Goal: Task Accomplishment & Management: Complete application form

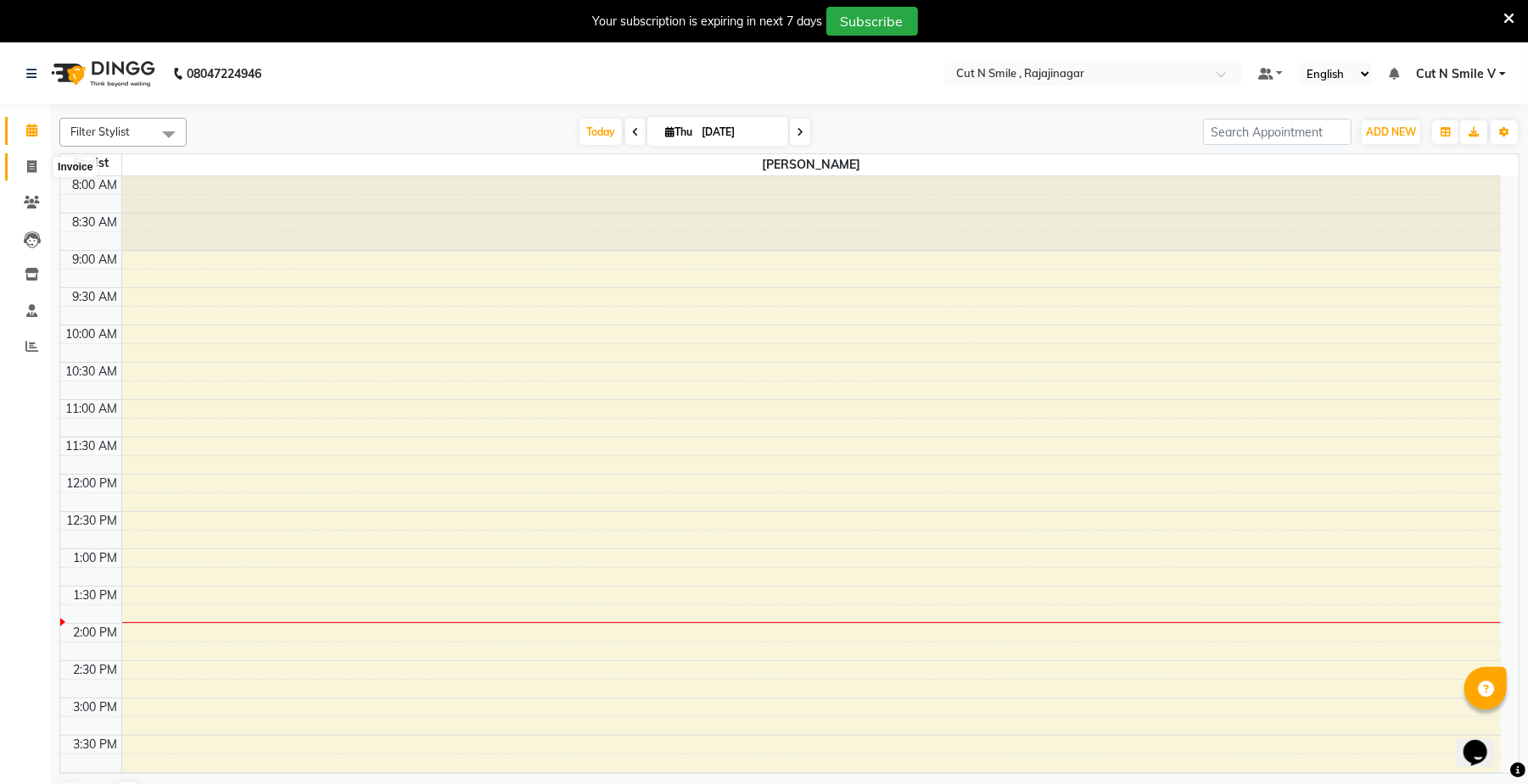
click at [29, 161] on icon at bounding box center [31, 166] width 9 height 13
select select "service"
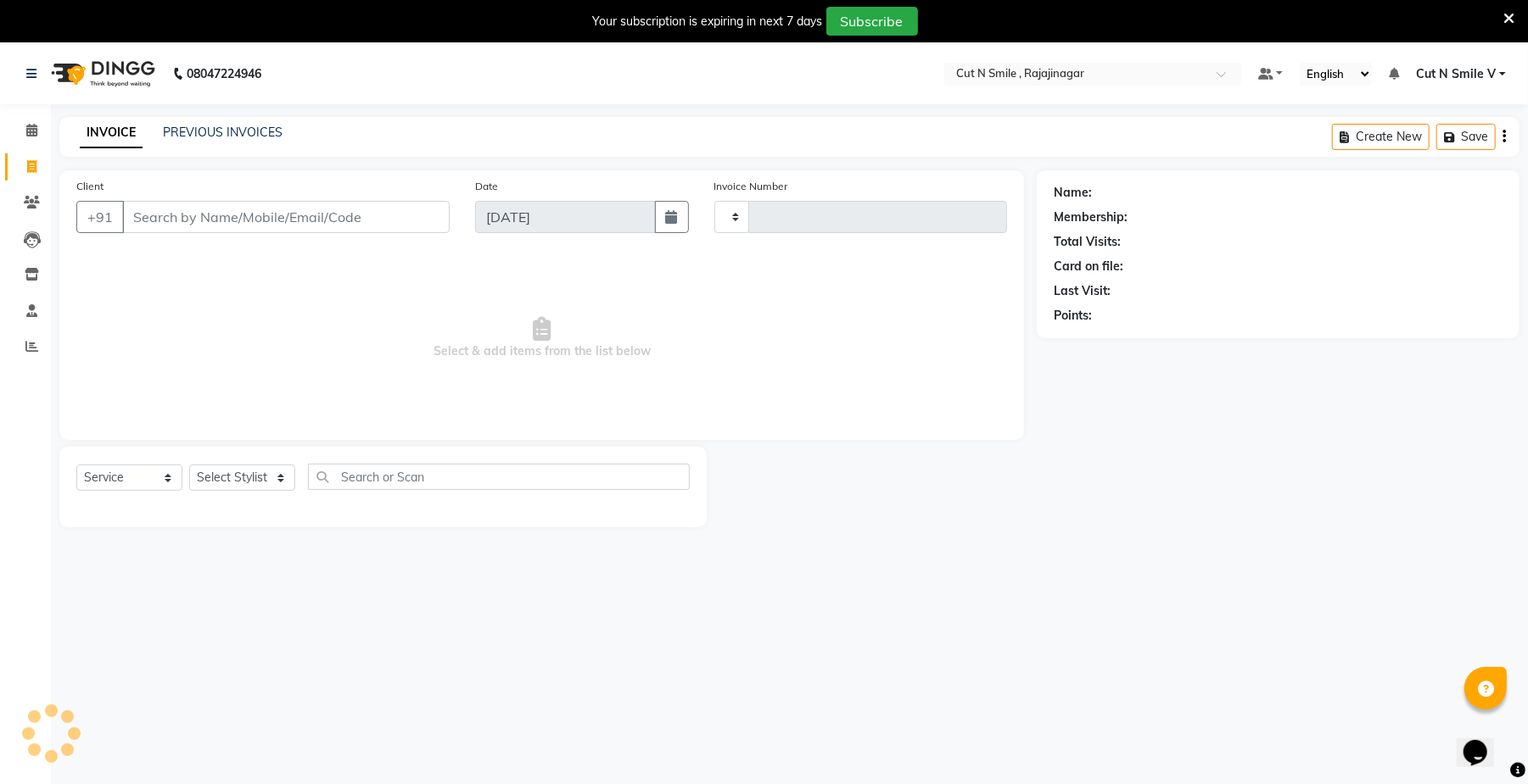
click at [29, 161] on icon at bounding box center [31, 166] width 9 height 13
select select "service"
click at [722, 216] on select at bounding box center [733, 217] width 36 height 32
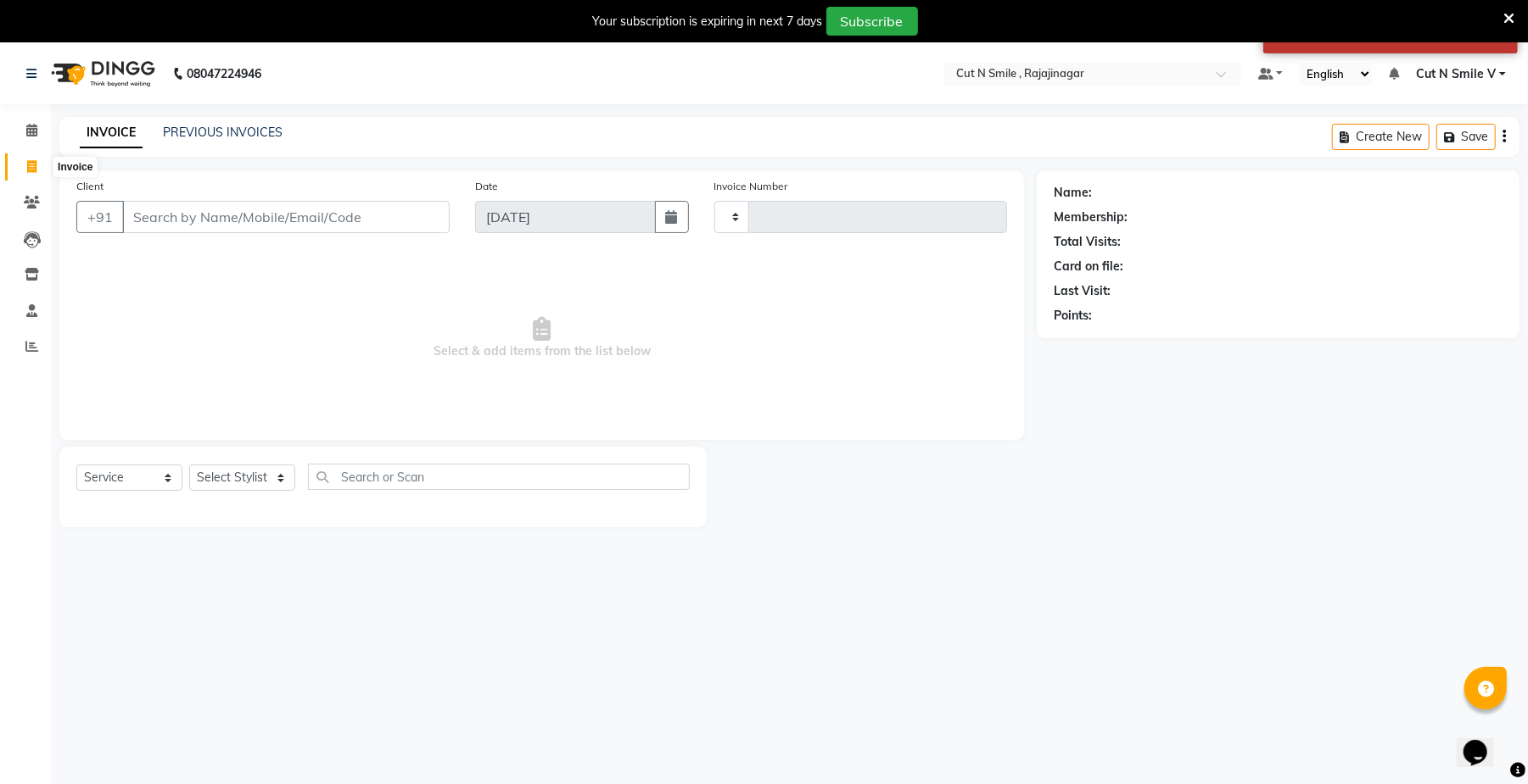
click at [28, 165] on icon at bounding box center [31, 166] width 9 height 13
select select "service"
click at [28, 165] on icon at bounding box center [31, 166] width 9 height 13
select select "service"
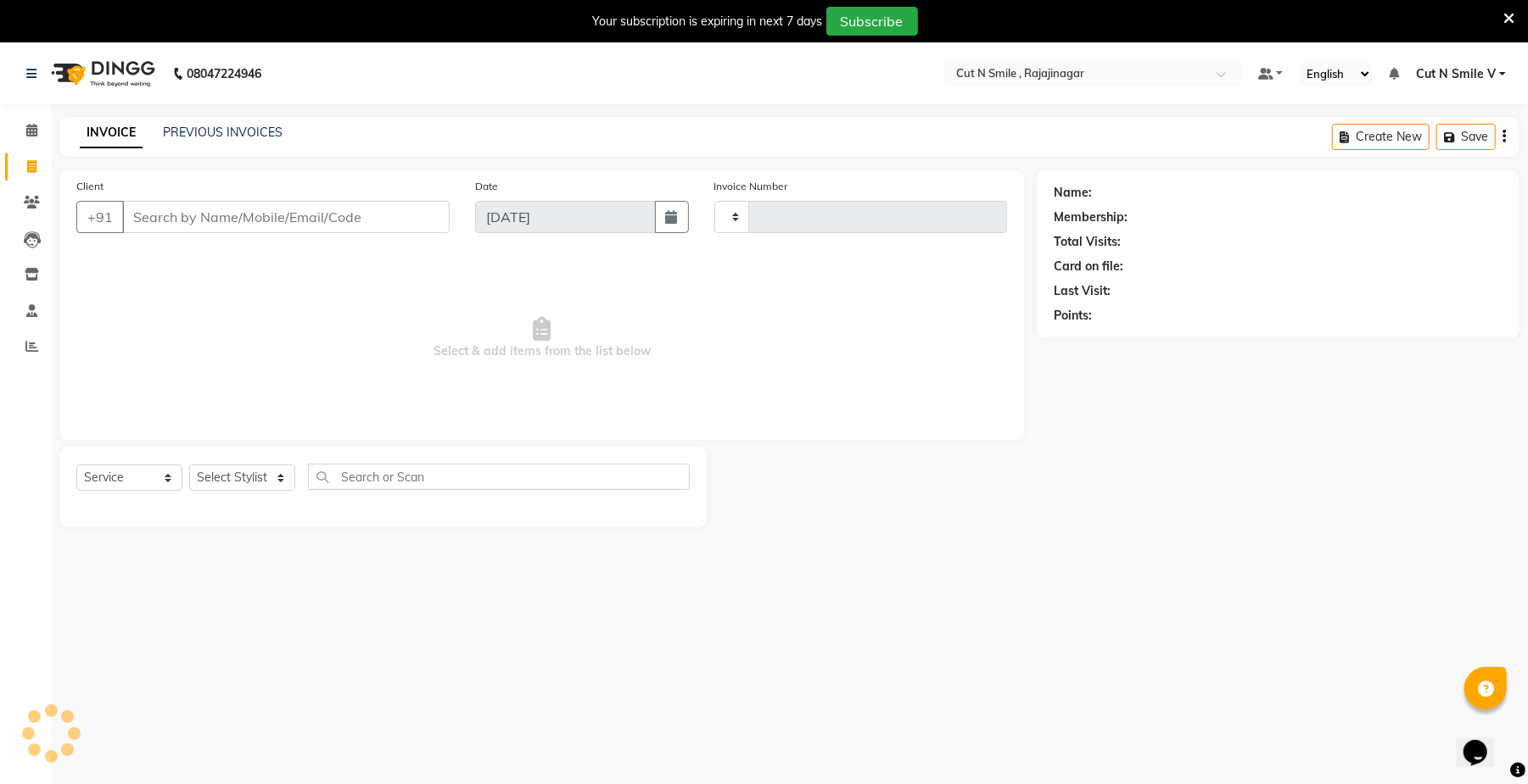
click at [28, 164] on icon at bounding box center [31, 166] width 9 height 13
select select "service"
type input "9318428830"
click at [390, 219] on span "Add Client" at bounding box center [405, 217] width 67 height 17
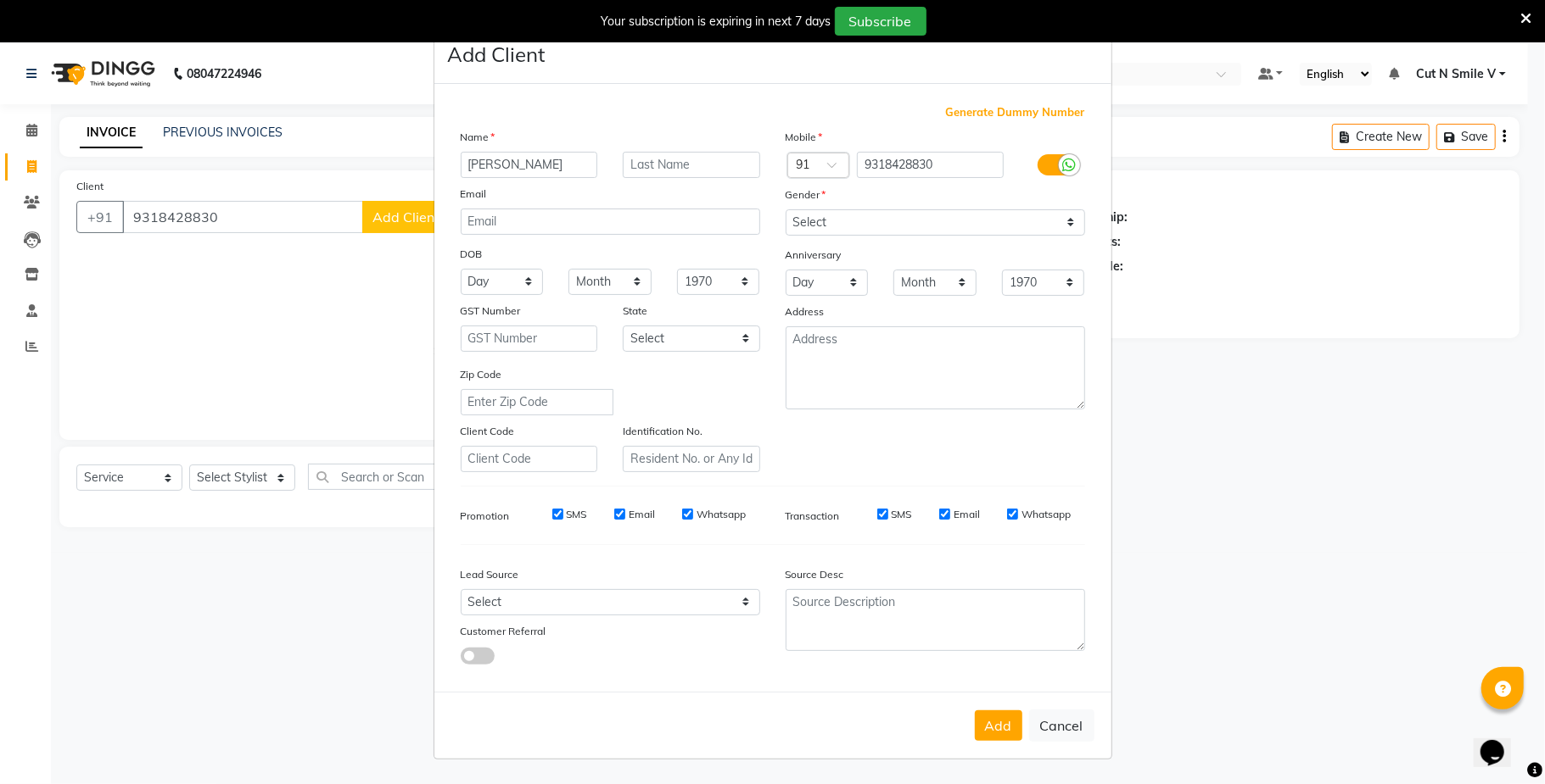
type input "[PERSON_NAME]"
click at [805, 222] on select "Select [DEMOGRAPHIC_DATA] [DEMOGRAPHIC_DATA] Other Prefer Not To Say" at bounding box center [935, 223] width 299 height 26
select select "[DEMOGRAPHIC_DATA]"
click at [785, 211] on select "Select [DEMOGRAPHIC_DATA] [DEMOGRAPHIC_DATA] Other Prefer Not To Say" at bounding box center [935, 223] width 299 height 26
click at [1011, 735] on button "Add" at bounding box center [999, 726] width 48 height 31
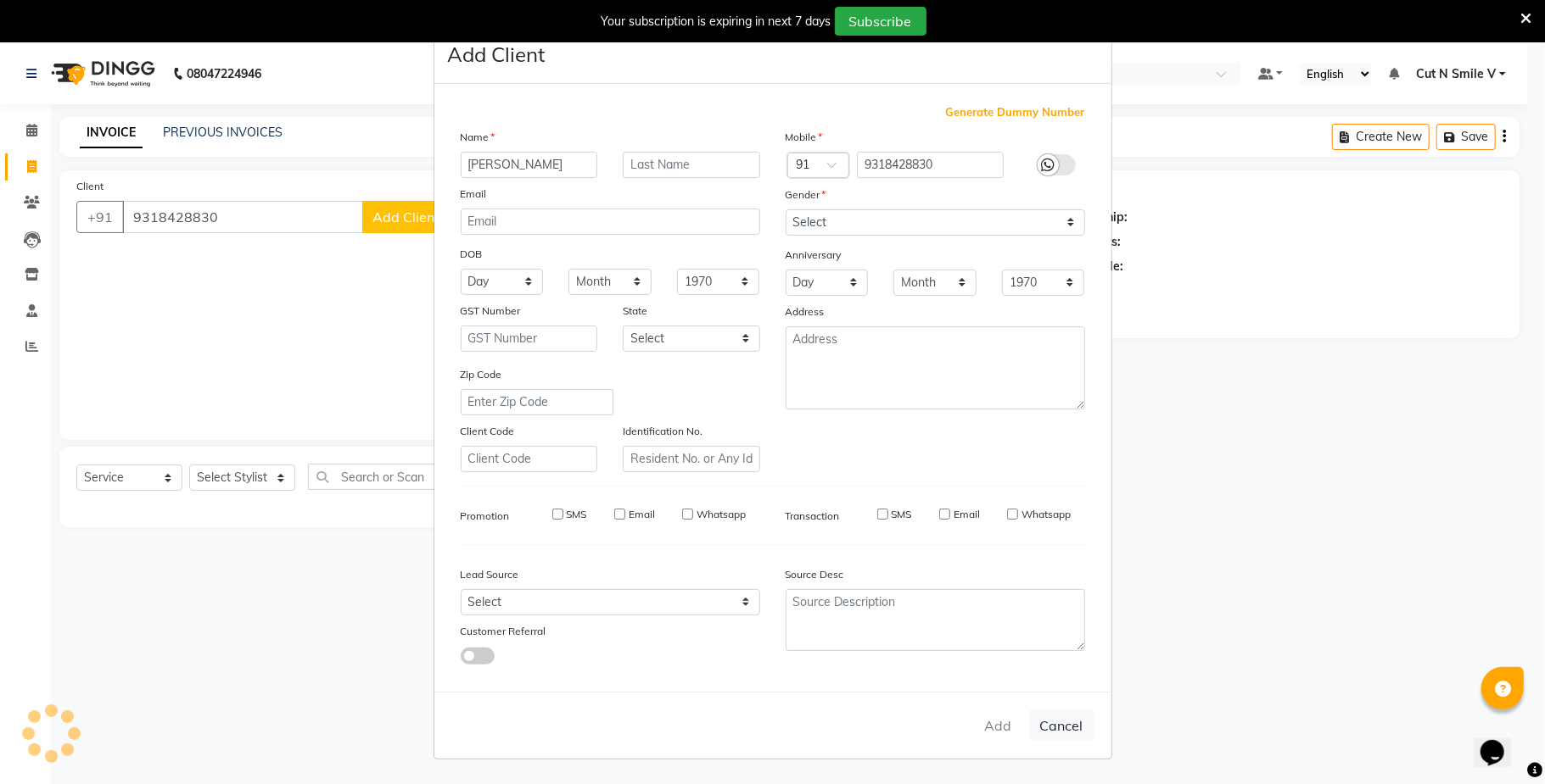
select select
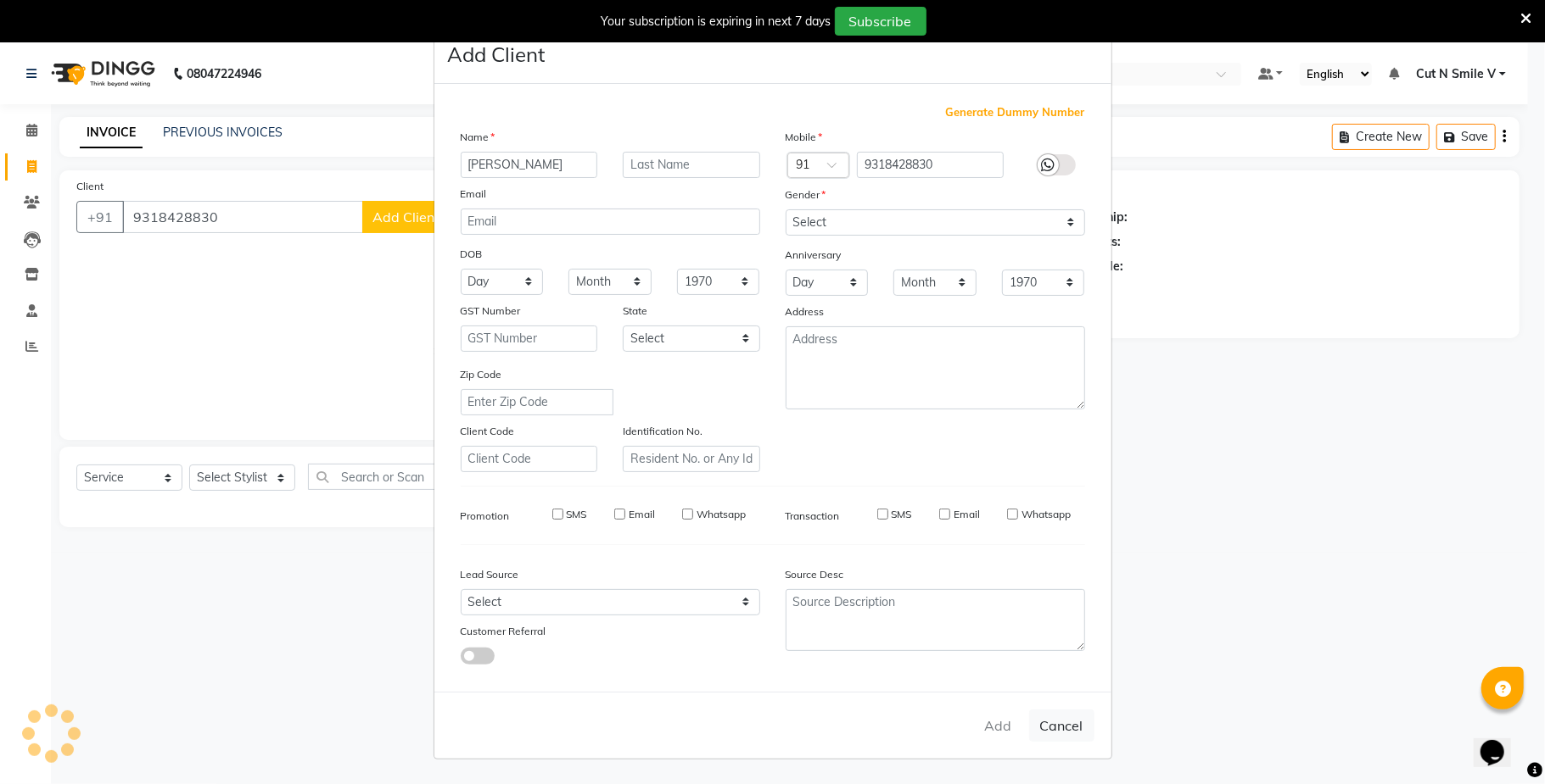
select select
checkbox input "false"
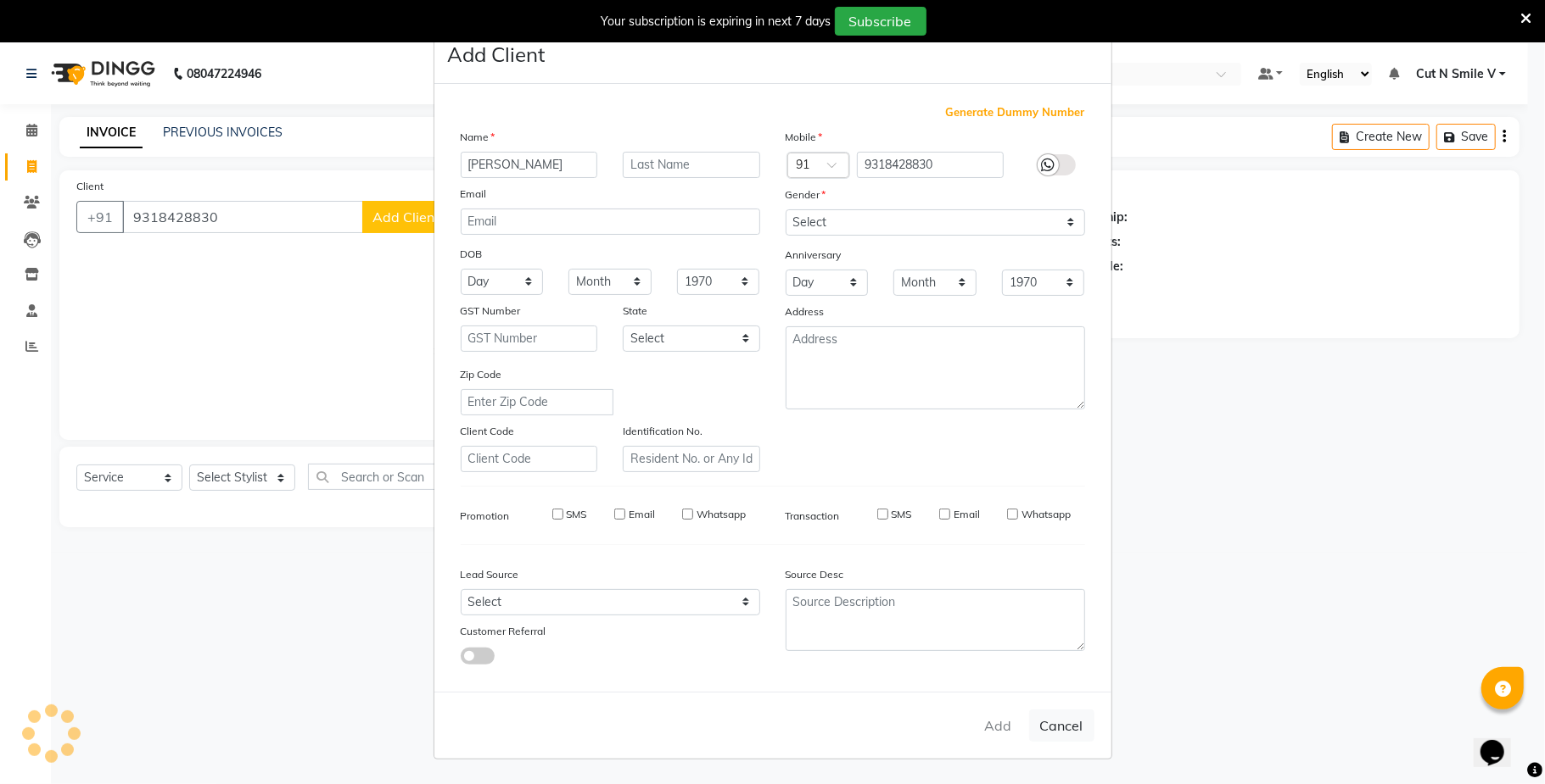
checkbox input "false"
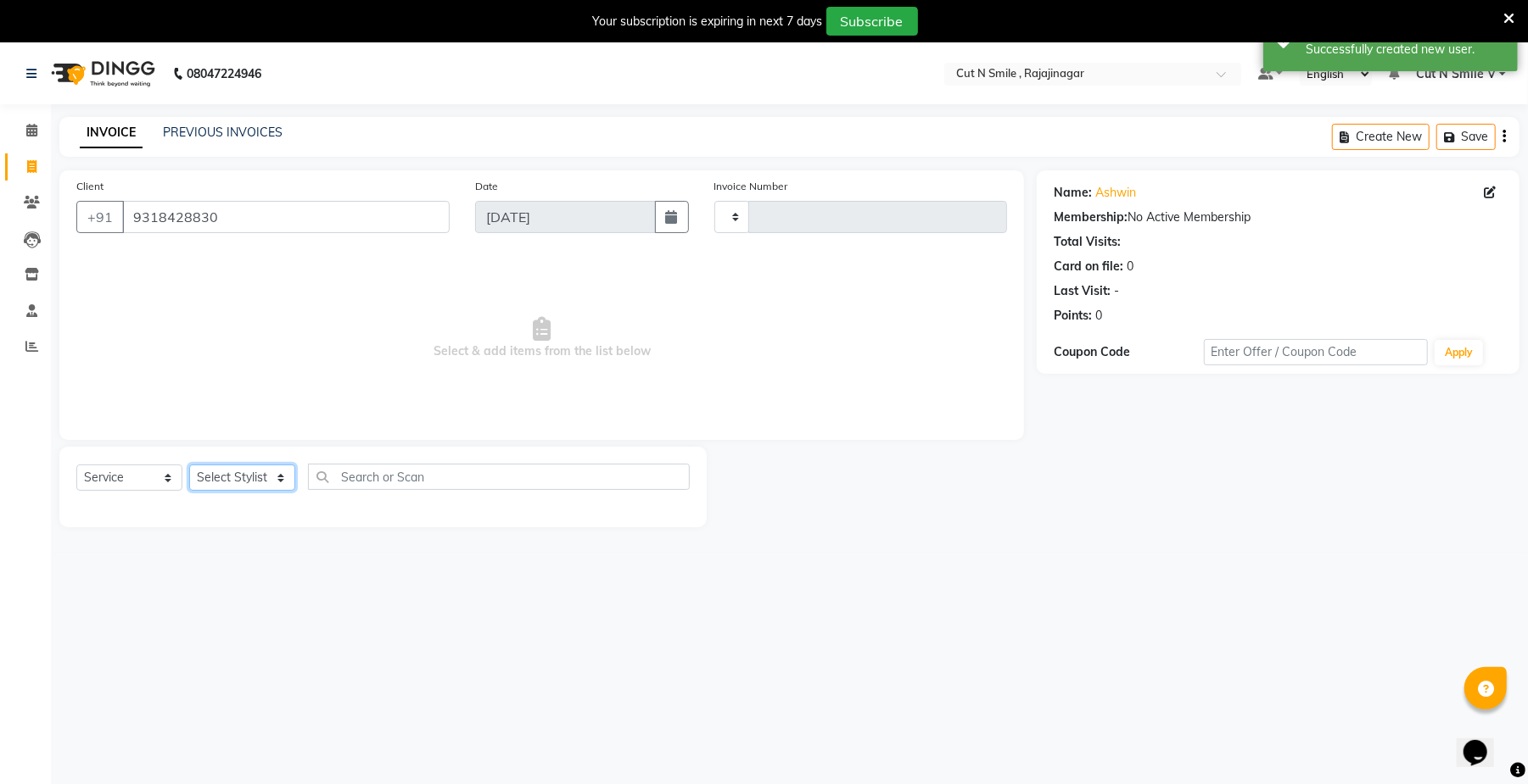
click at [275, 482] on select "Select Stylist" at bounding box center [242, 477] width 106 height 26
click at [732, 215] on select at bounding box center [733, 217] width 36 height 32
click at [34, 158] on span at bounding box center [31, 167] width 30 height 20
select select "service"
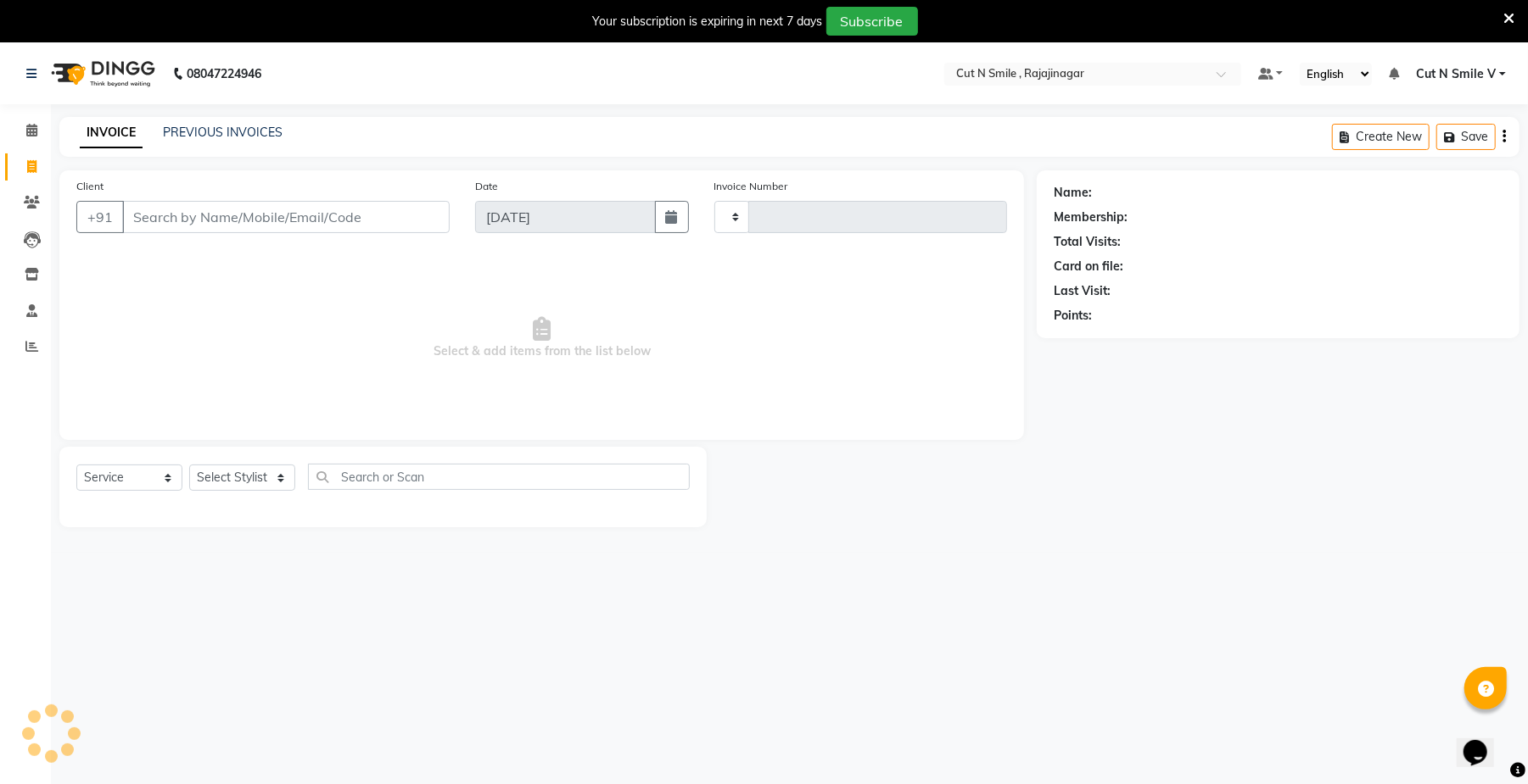
type input "124"
click at [754, 218] on select "[PERSON_NAME]/25-26 LA/2025-26 SH/25 CH/25 SA/25" at bounding box center [809, 217] width 190 height 32
select select "7185"
click at [715, 201] on select "[PERSON_NAME]/25-26 LA/2025-26 SH/25 CH/25 SA/25" at bounding box center [809, 217] width 190 height 32
type input "781"
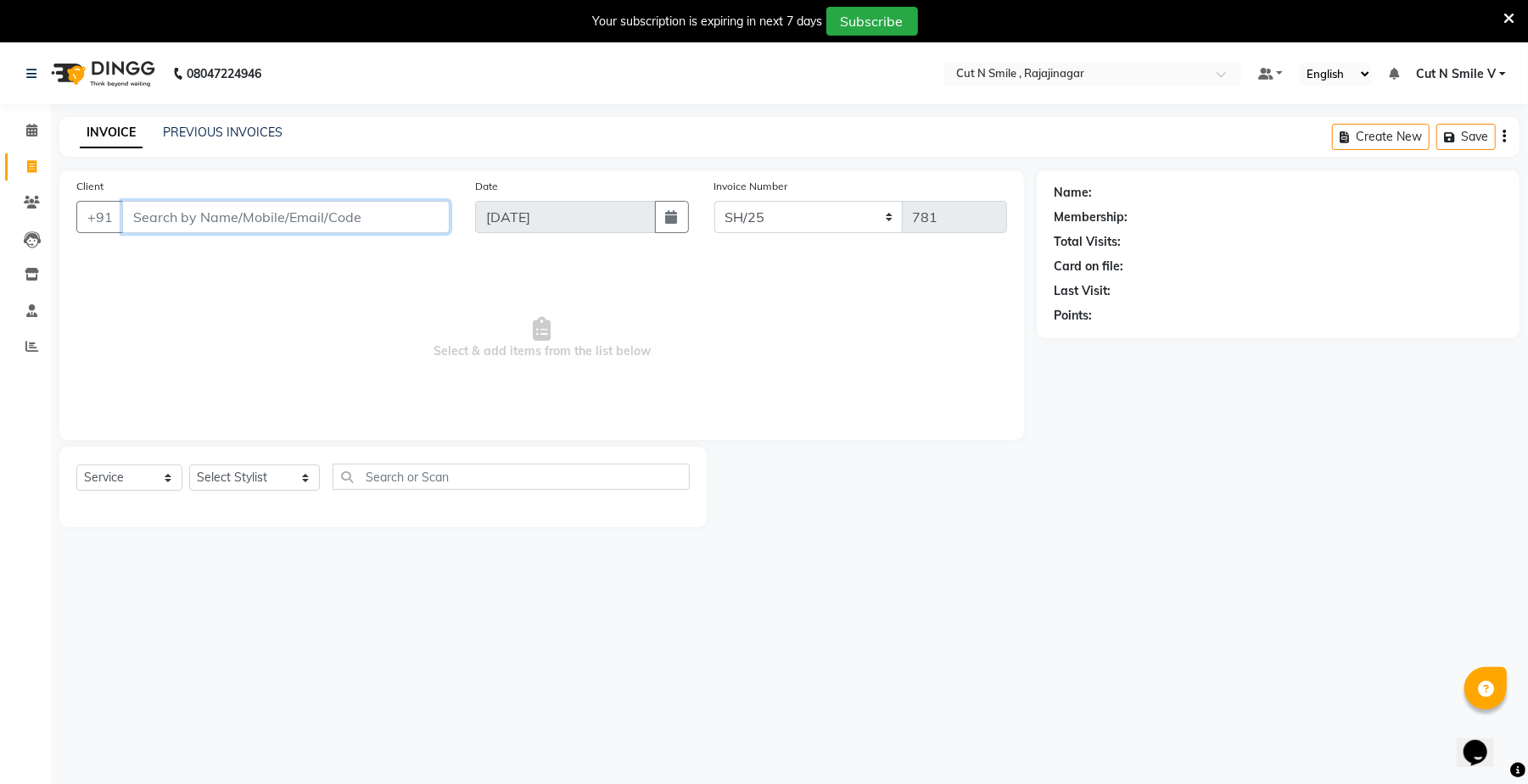
click at [144, 216] on input "Client" at bounding box center [286, 217] width 327 height 32
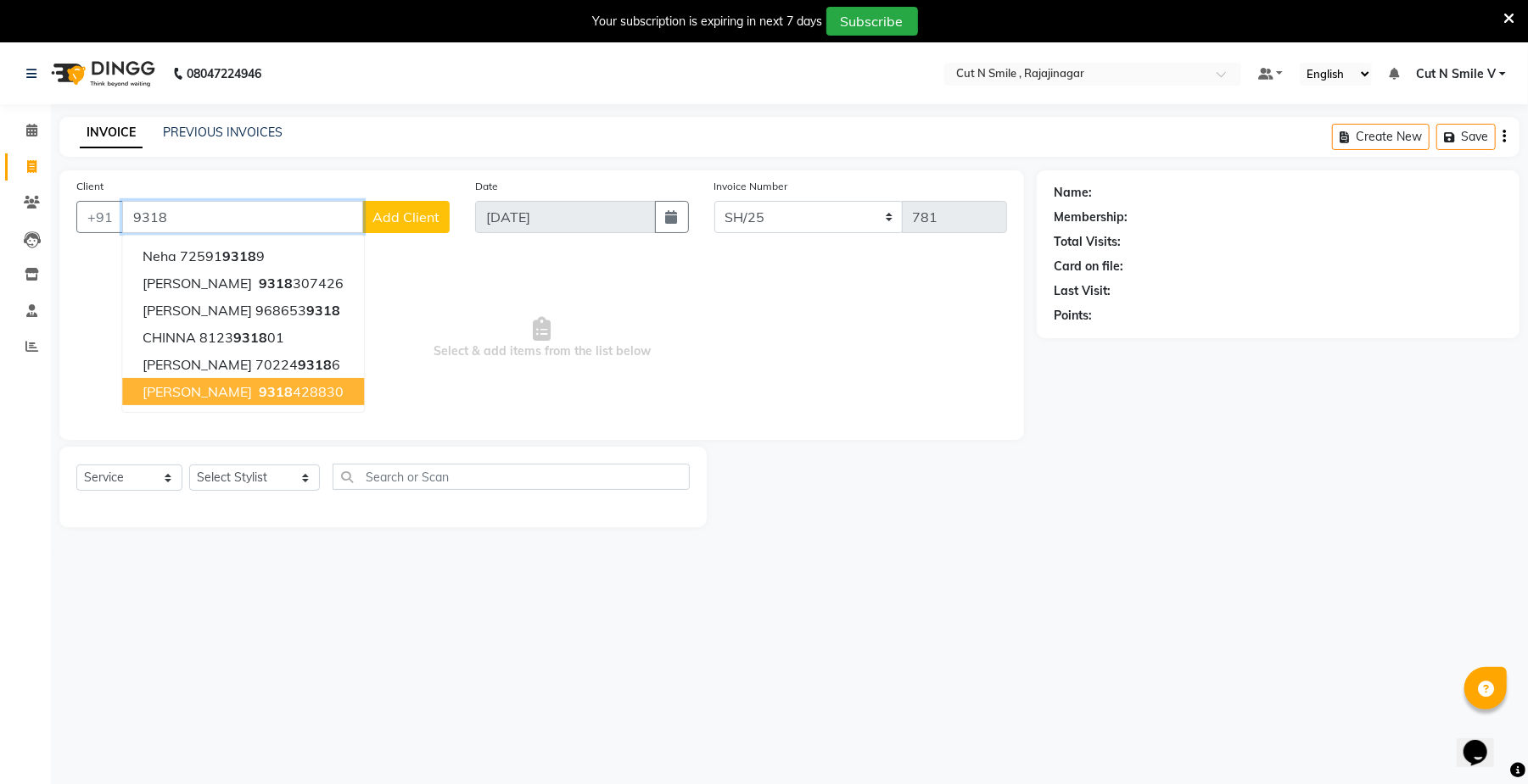
click at [171, 397] on span "[PERSON_NAME]" at bounding box center [197, 392] width 110 height 17
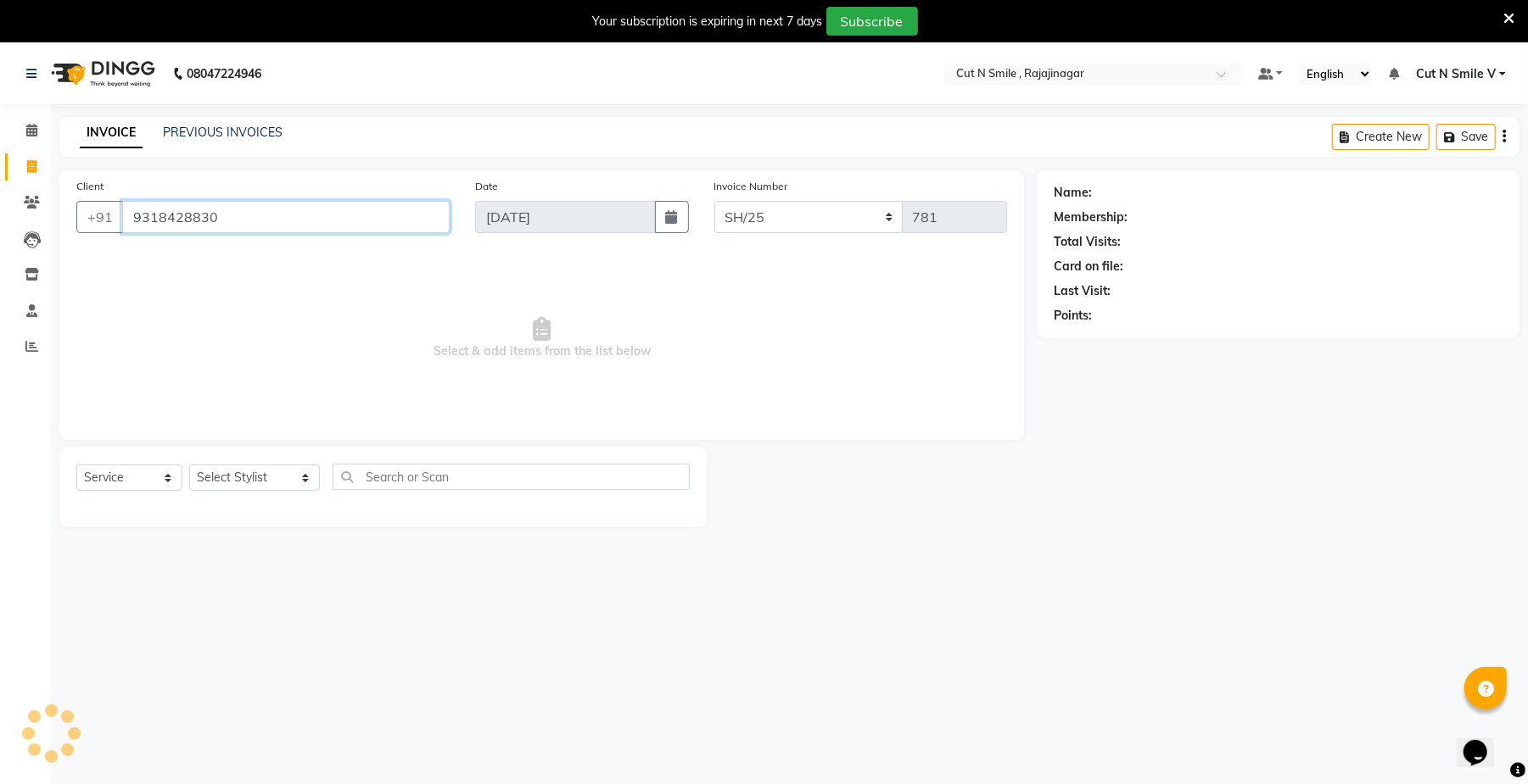
type input "9318428830"
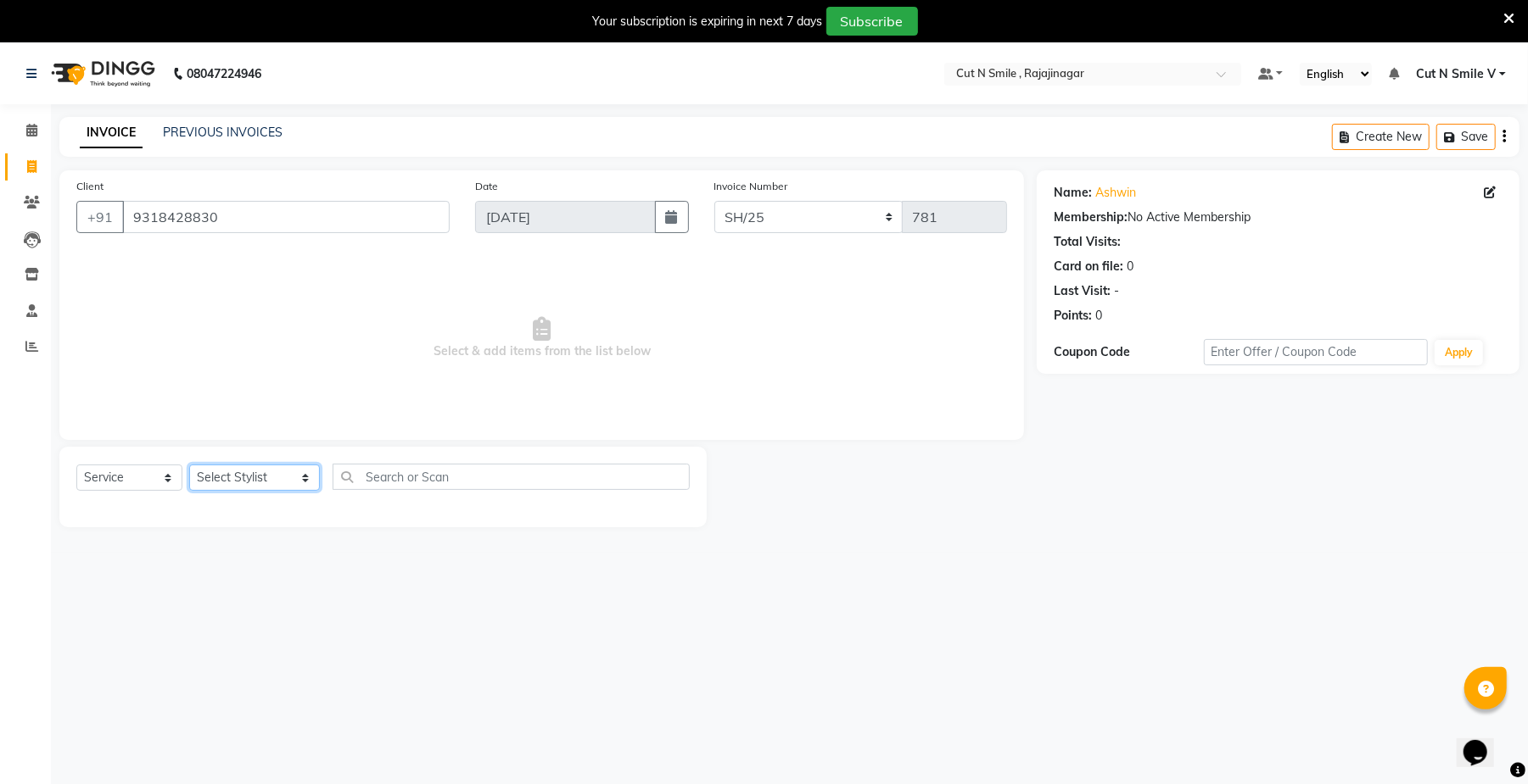
click at [285, 473] on select "Select Stylist [PERSON_NAME] Ammu 3R [PERSON_NAME] VN [PERSON_NAME] 3R [PERSON_…" at bounding box center [255, 477] width 131 height 26
select select "57485"
click at [190, 465] on select "Select Stylist [PERSON_NAME] Ammu 3R [PERSON_NAME] VN [PERSON_NAME] 3R [PERSON_…" at bounding box center [255, 477] width 131 height 26
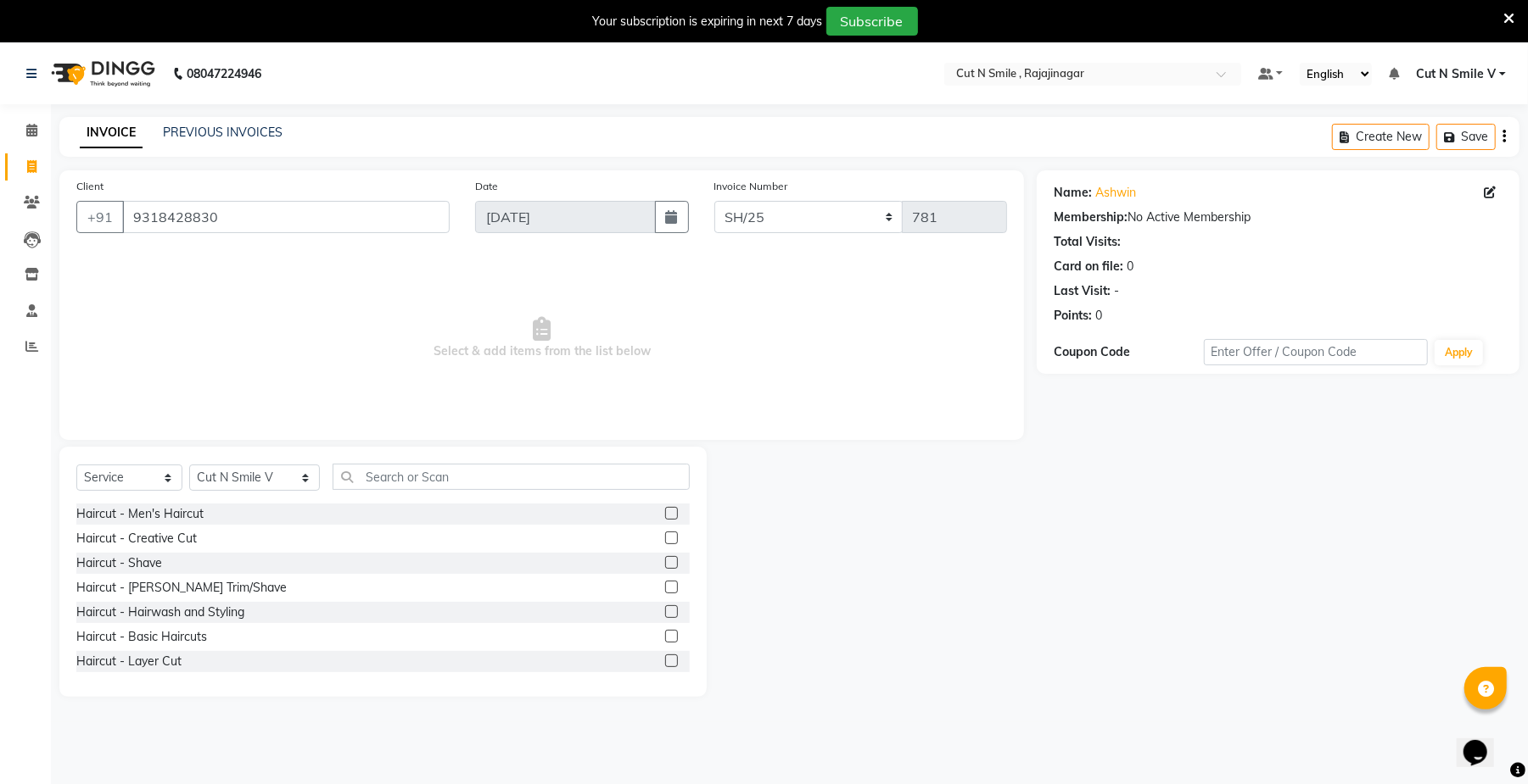
click at [665, 533] on label at bounding box center [671, 538] width 13 height 13
click at [665, 533] on input "checkbox" at bounding box center [671, 539] width 11 height 11
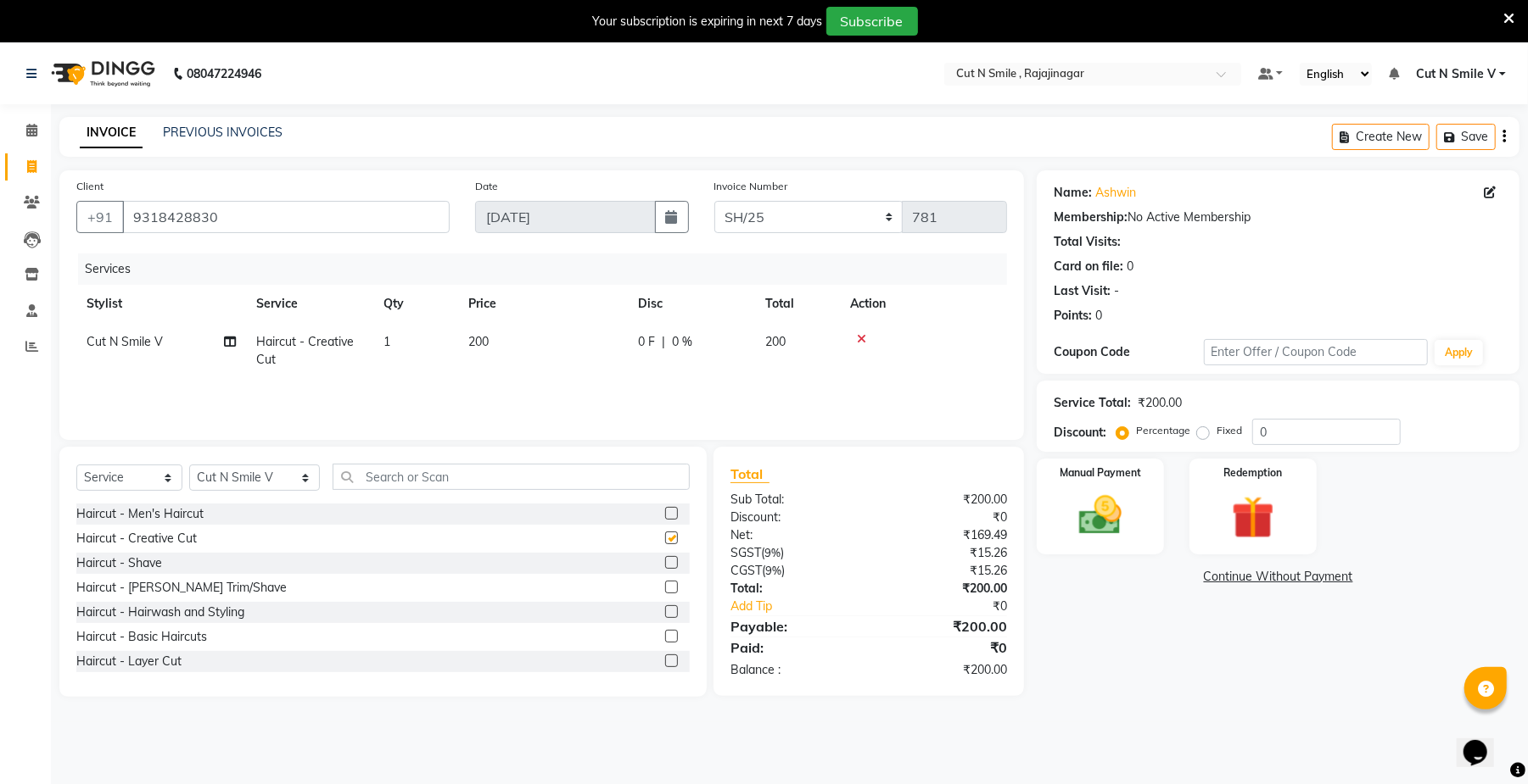
checkbox input "false"
click at [665, 560] on label at bounding box center [671, 562] width 13 height 13
click at [665, 560] on input "checkbox" at bounding box center [671, 563] width 11 height 11
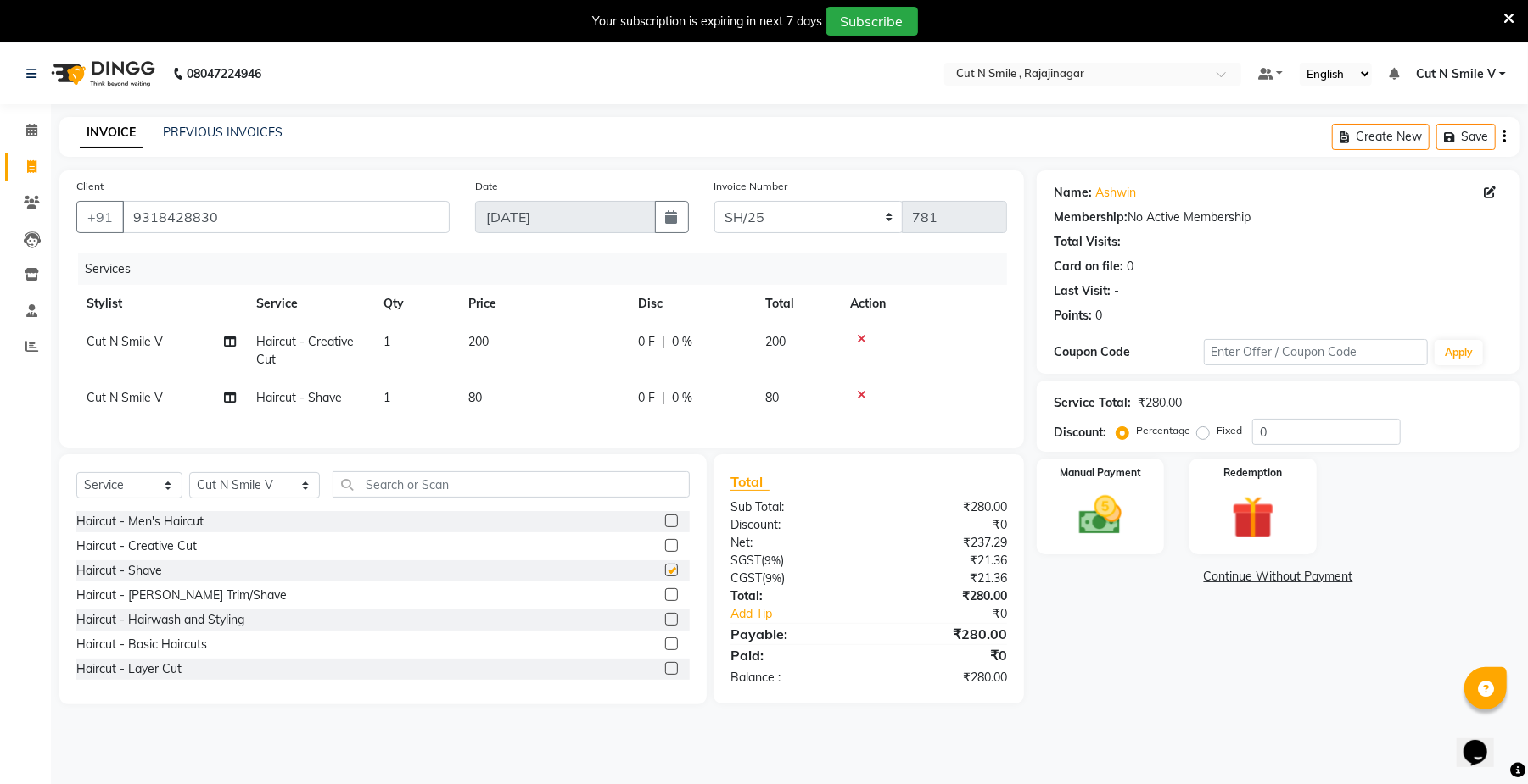
checkbox input "false"
click at [346, 495] on input "text" at bounding box center [511, 484] width 357 height 26
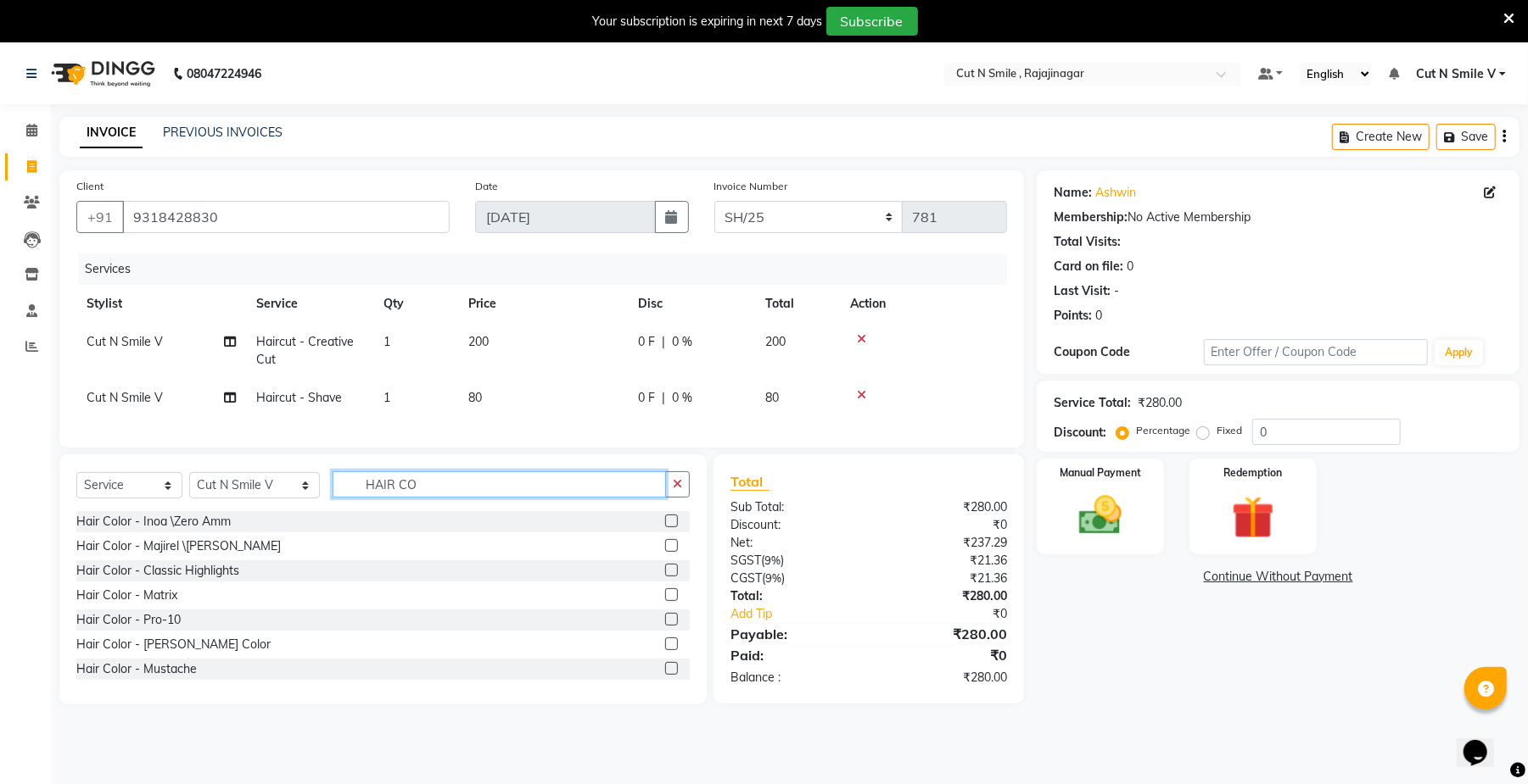
type input "HAIR CO"
click at [665, 527] on label at bounding box center [671, 521] width 13 height 13
click at [665, 527] on input "checkbox" at bounding box center [671, 522] width 11 height 11
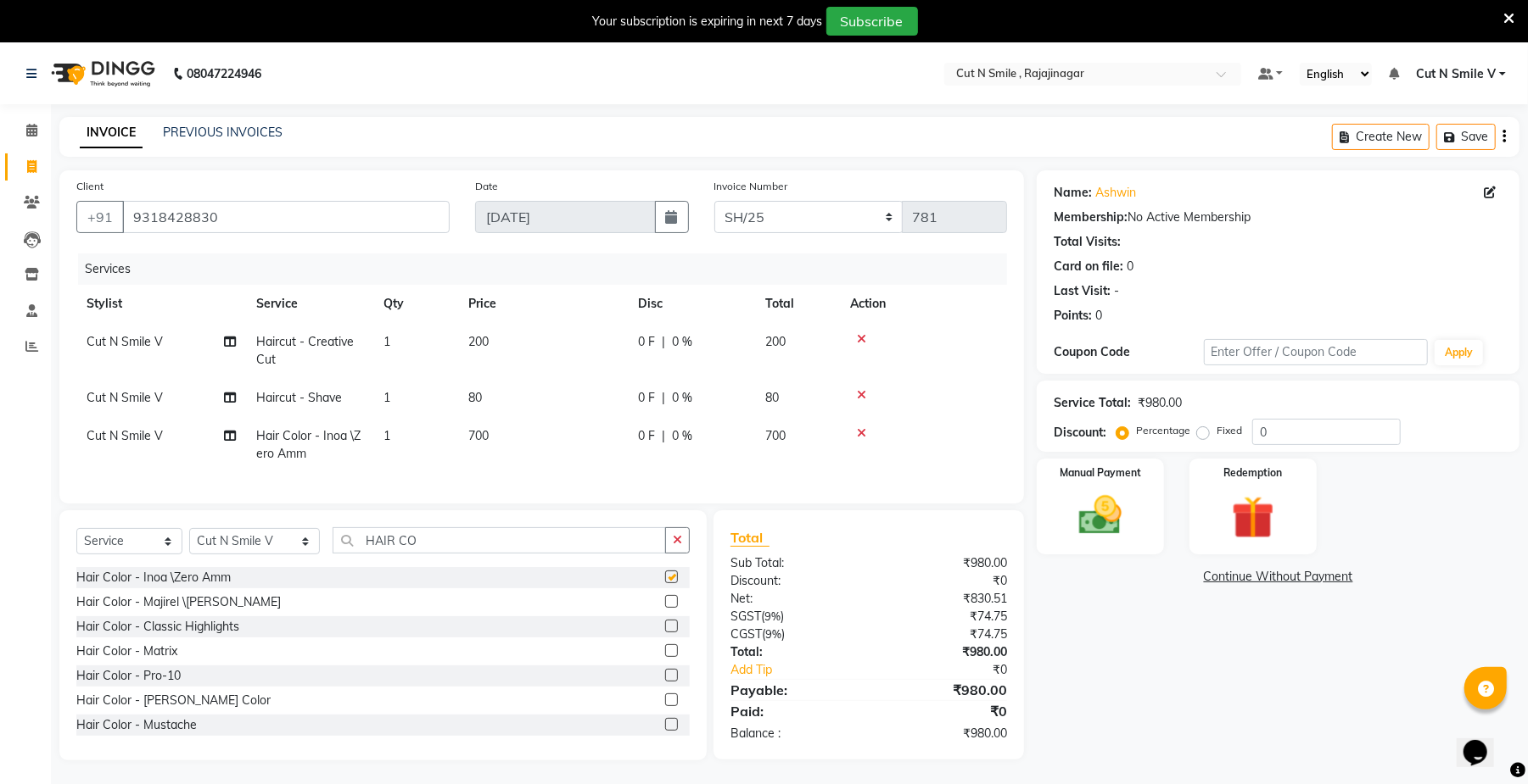
checkbox input "false"
click at [462, 426] on td "700" at bounding box center [543, 445] width 170 height 56
select select "57485"
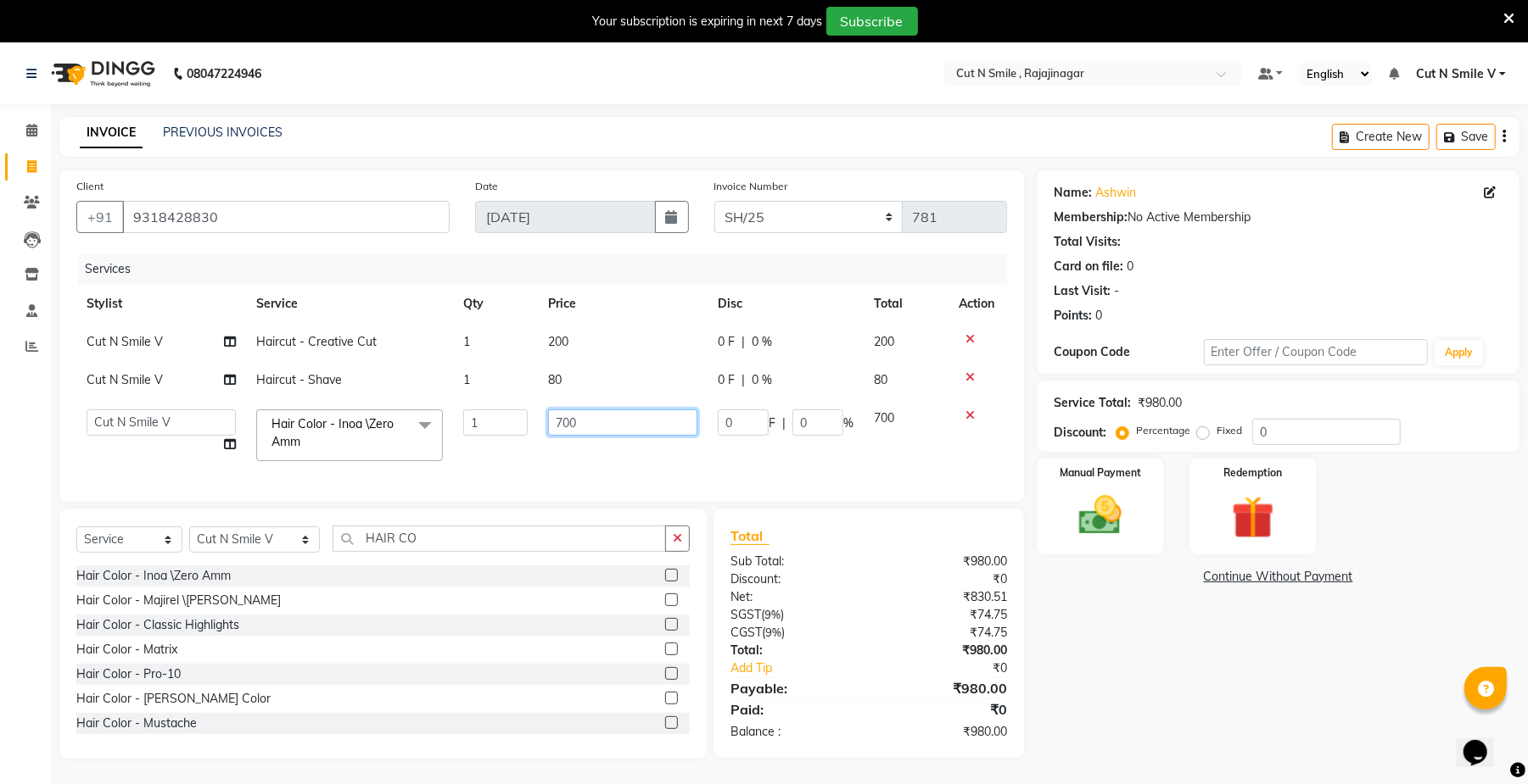
click at [560, 425] on input "700" at bounding box center [623, 422] width 150 height 26
type input "800"
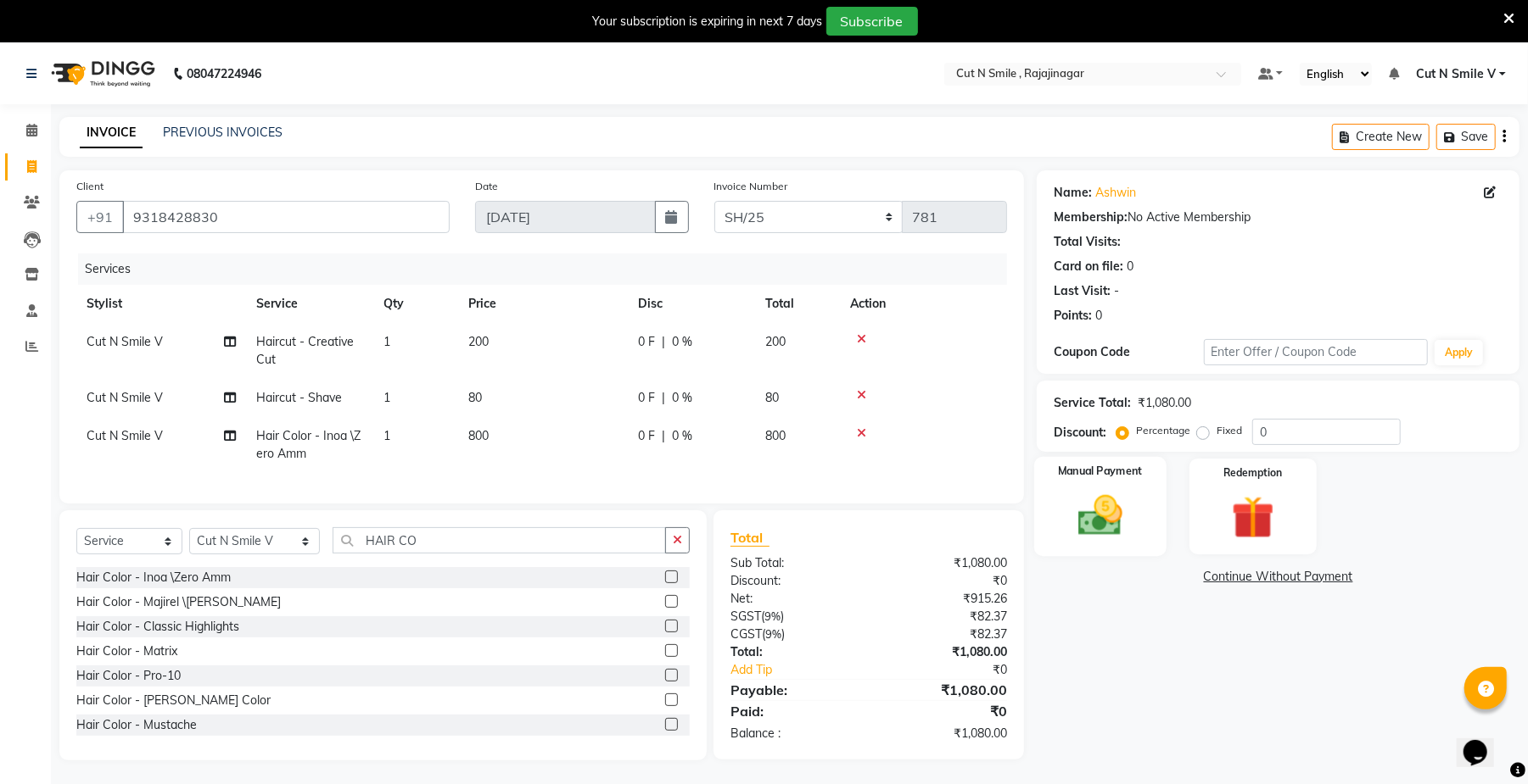
click at [1069, 555] on div "Manual Payment" at bounding box center [1101, 506] width 133 height 99
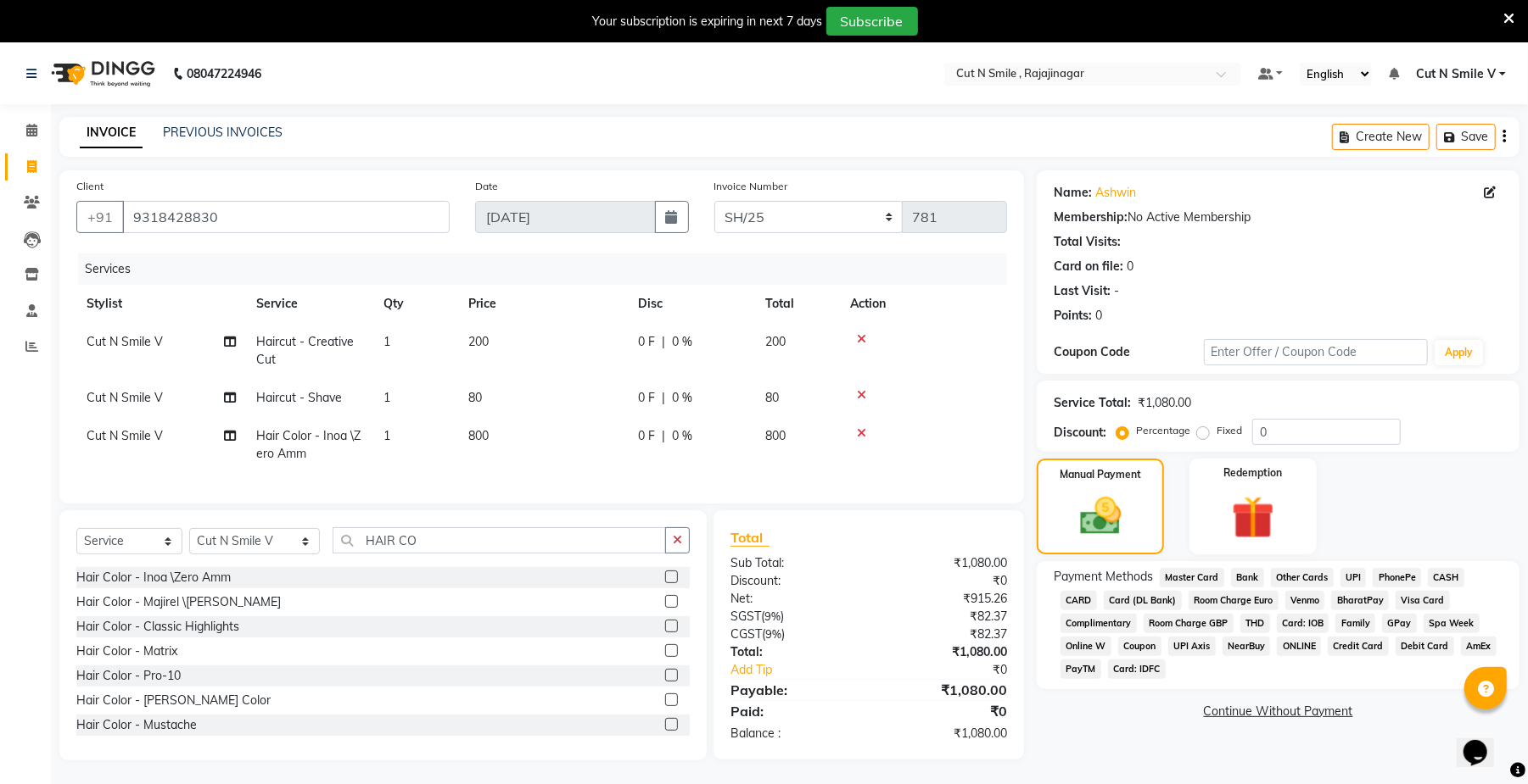
click at [490, 392] on td "80" at bounding box center [543, 398] width 170 height 38
select select "57485"
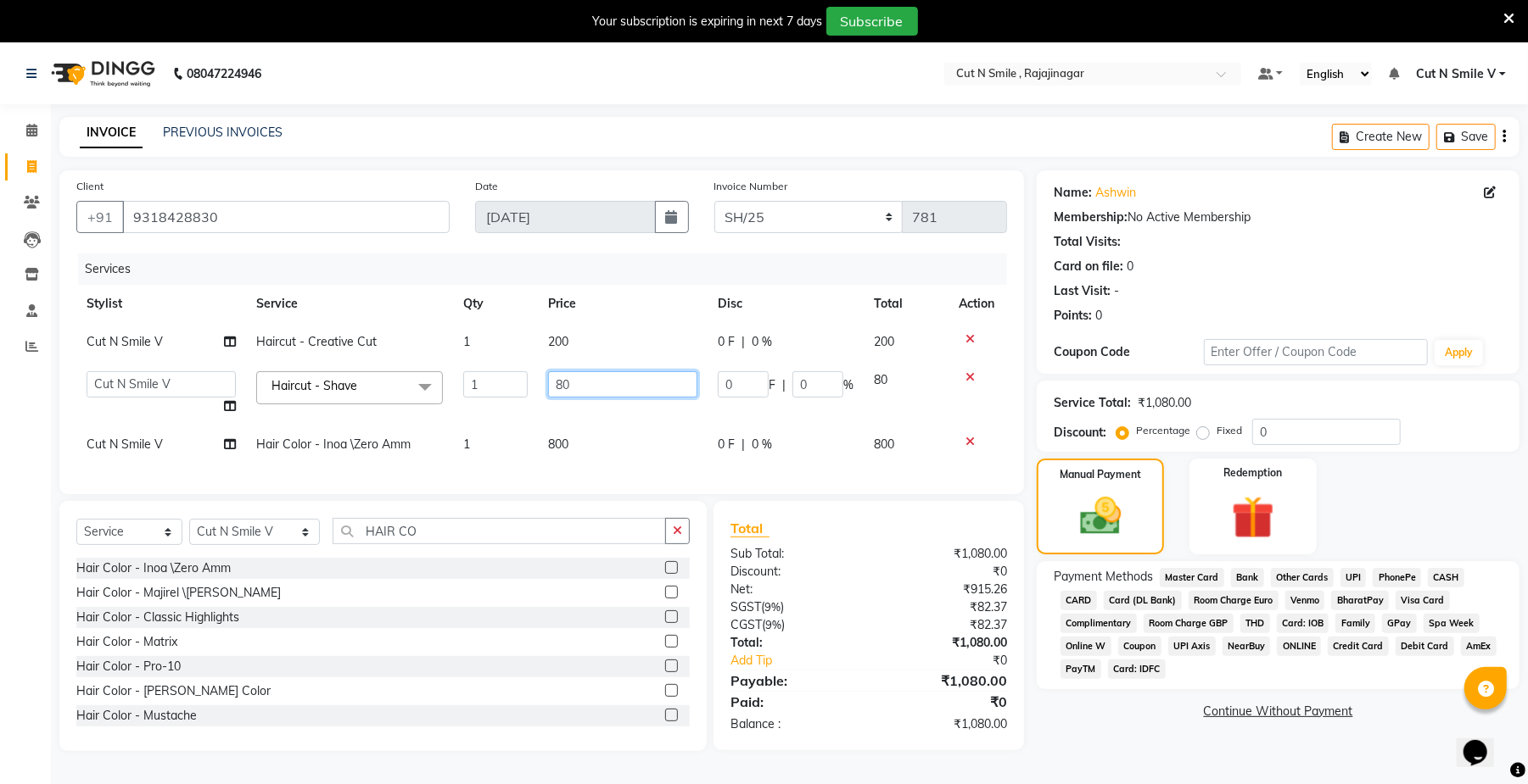
click at [575, 384] on input "80" at bounding box center [623, 384] width 150 height 26
type input "8"
type input "100"
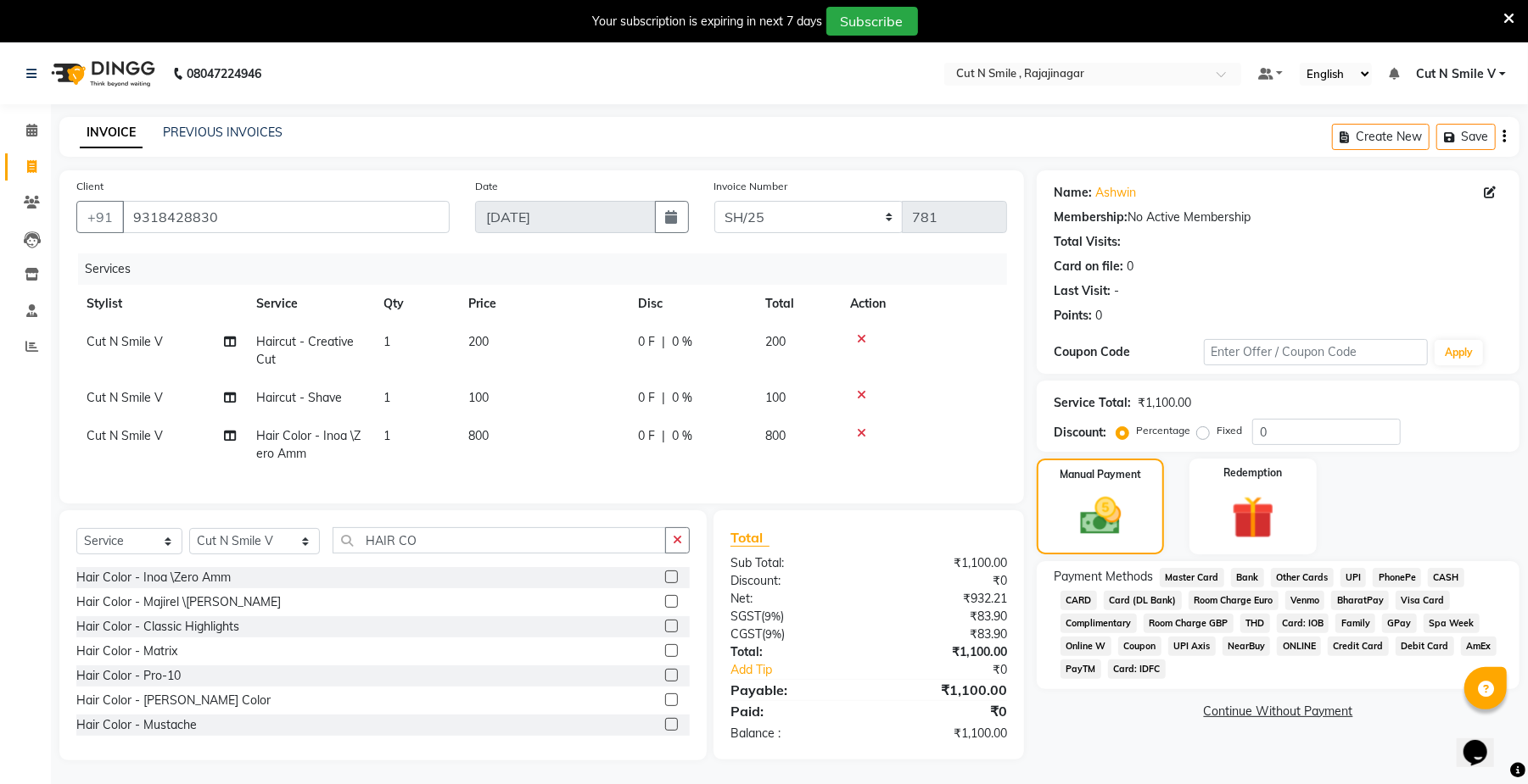
click at [1347, 580] on span "UPI" at bounding box center [1353, 578] width 26 height 20
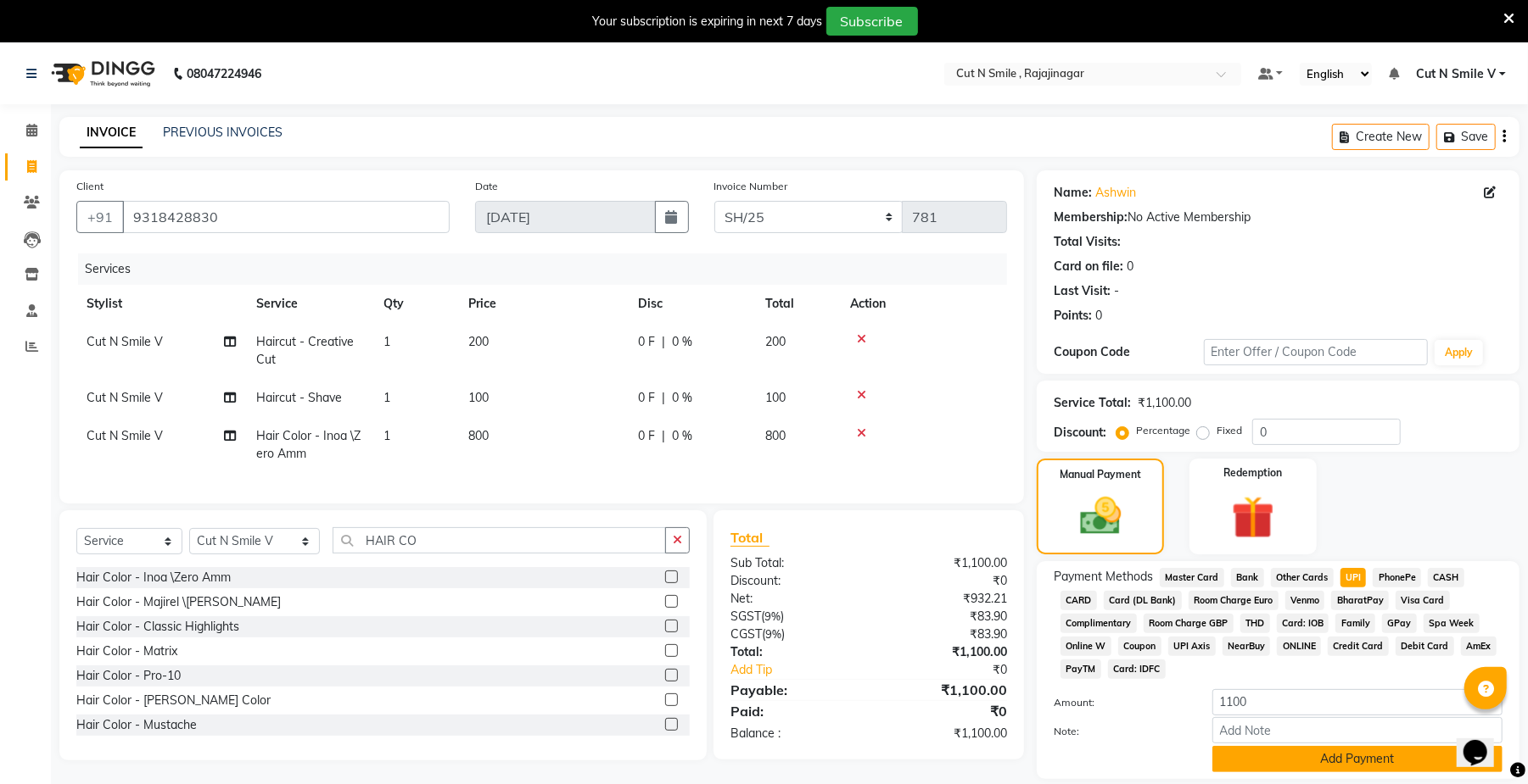
click at [1378, 754] on button "Add Payment" at bounding box center [1357, 759] width 290 height 26
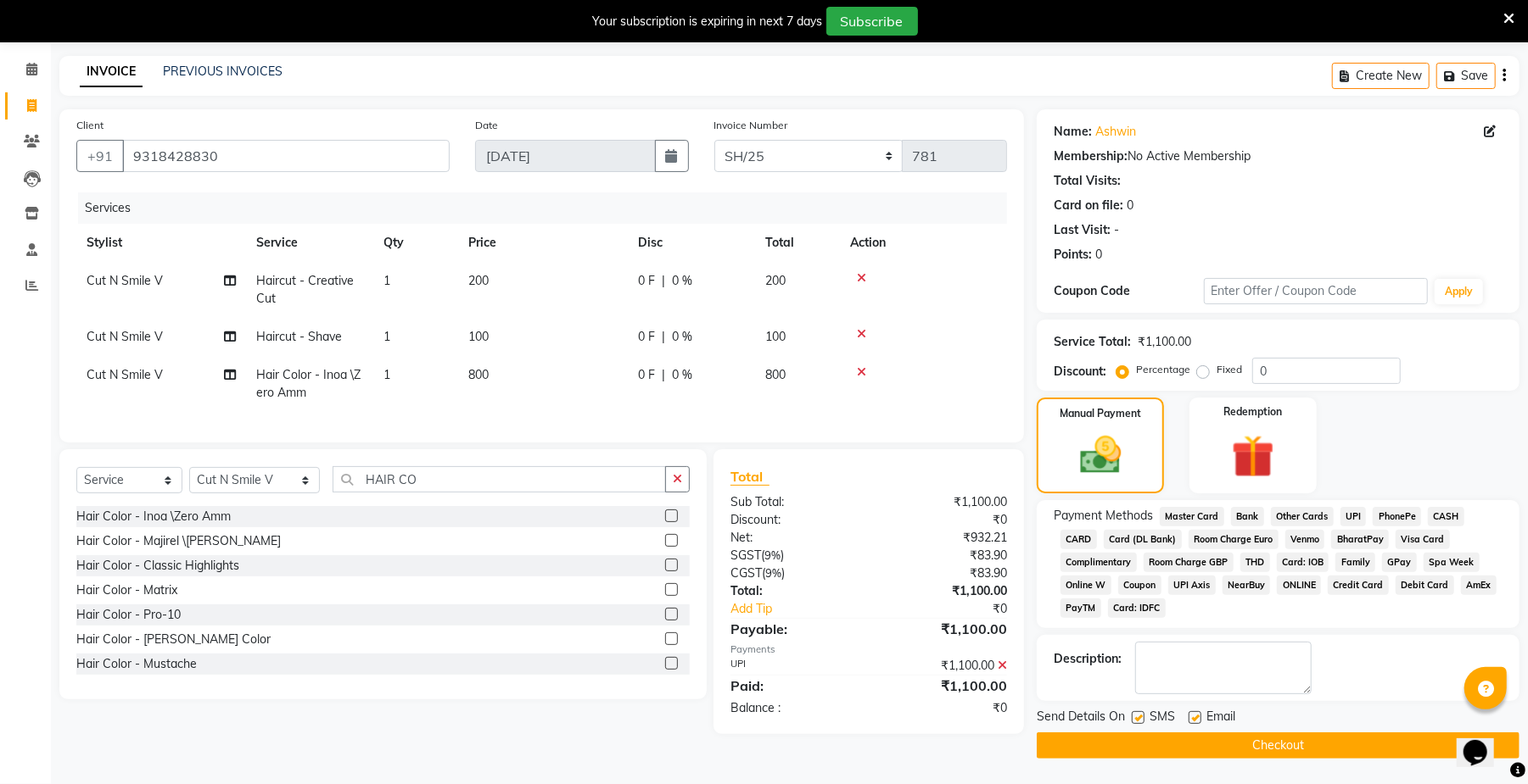
scroll to position [63, 0]
click at [1237, 740] on button "Checkout" at bounding box center [1278, 746] width 483 height 26
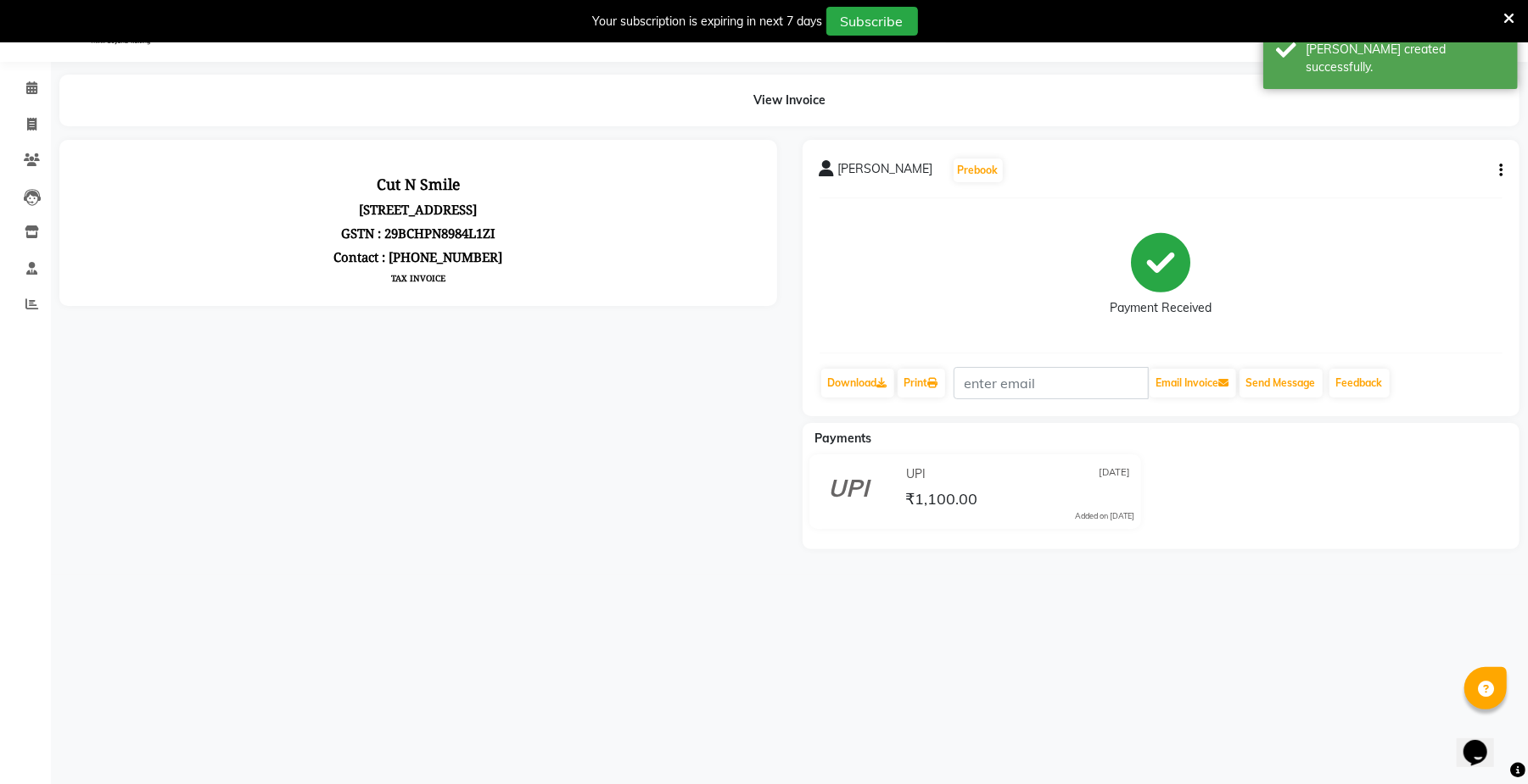
scroll to position [54, 0]
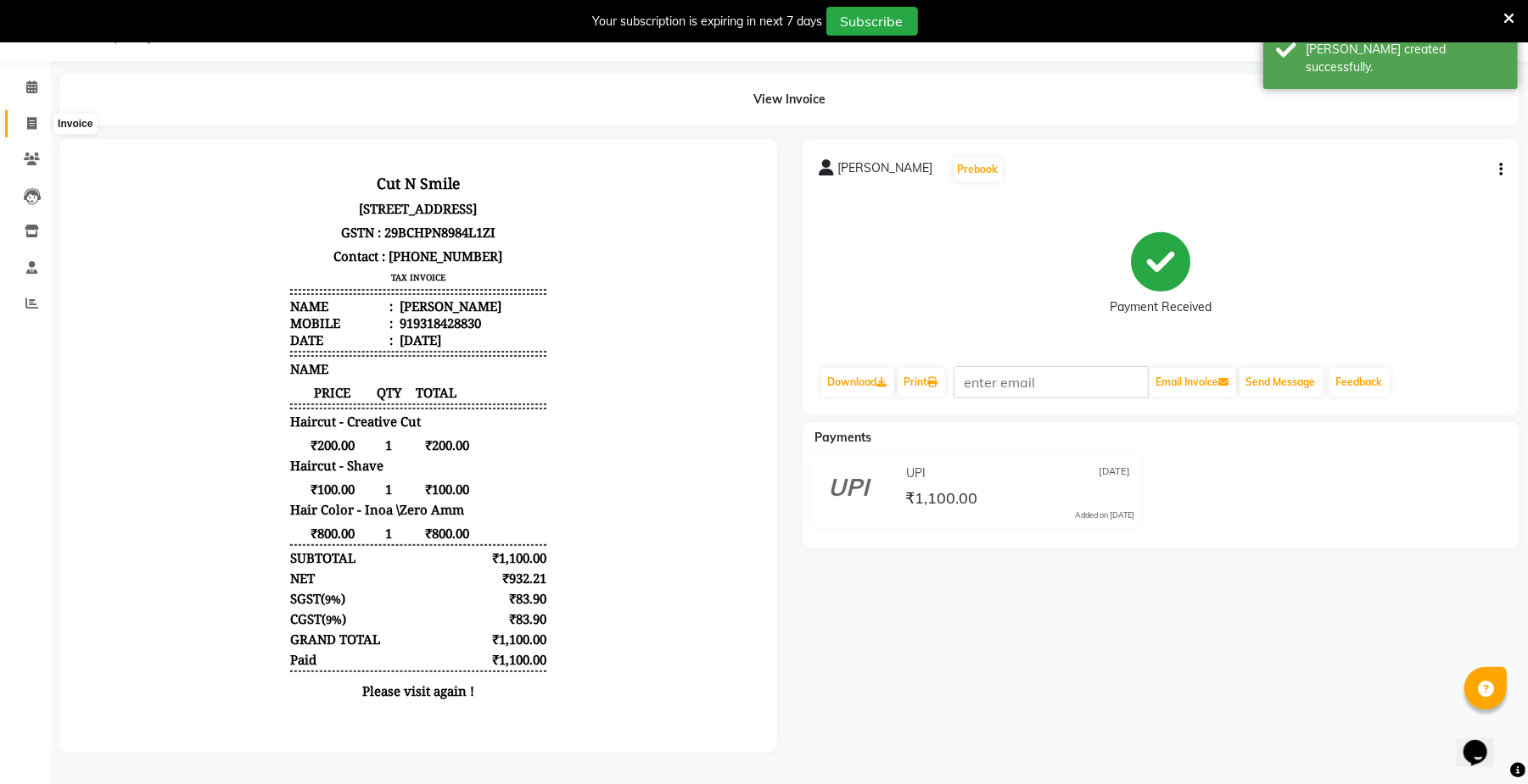
click at [34, 115] on span at bounding box center [31, 124] width 30 height 20
click at [34, 103] on li "Calendar" at bounding box center [25, 87] width 51 height 37
select select "service"
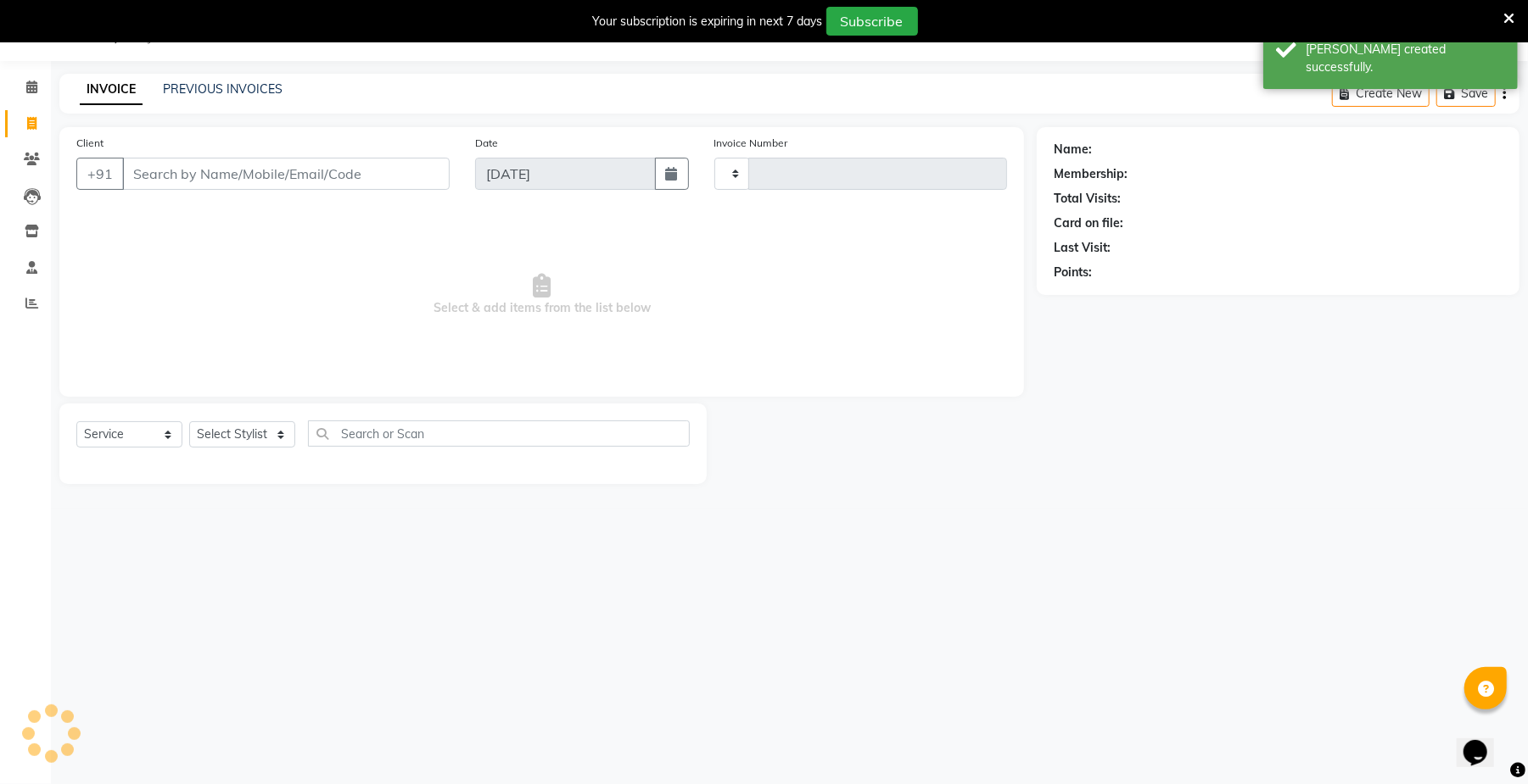
scroll to position [42, 0]
select select "7187"
type input "124"
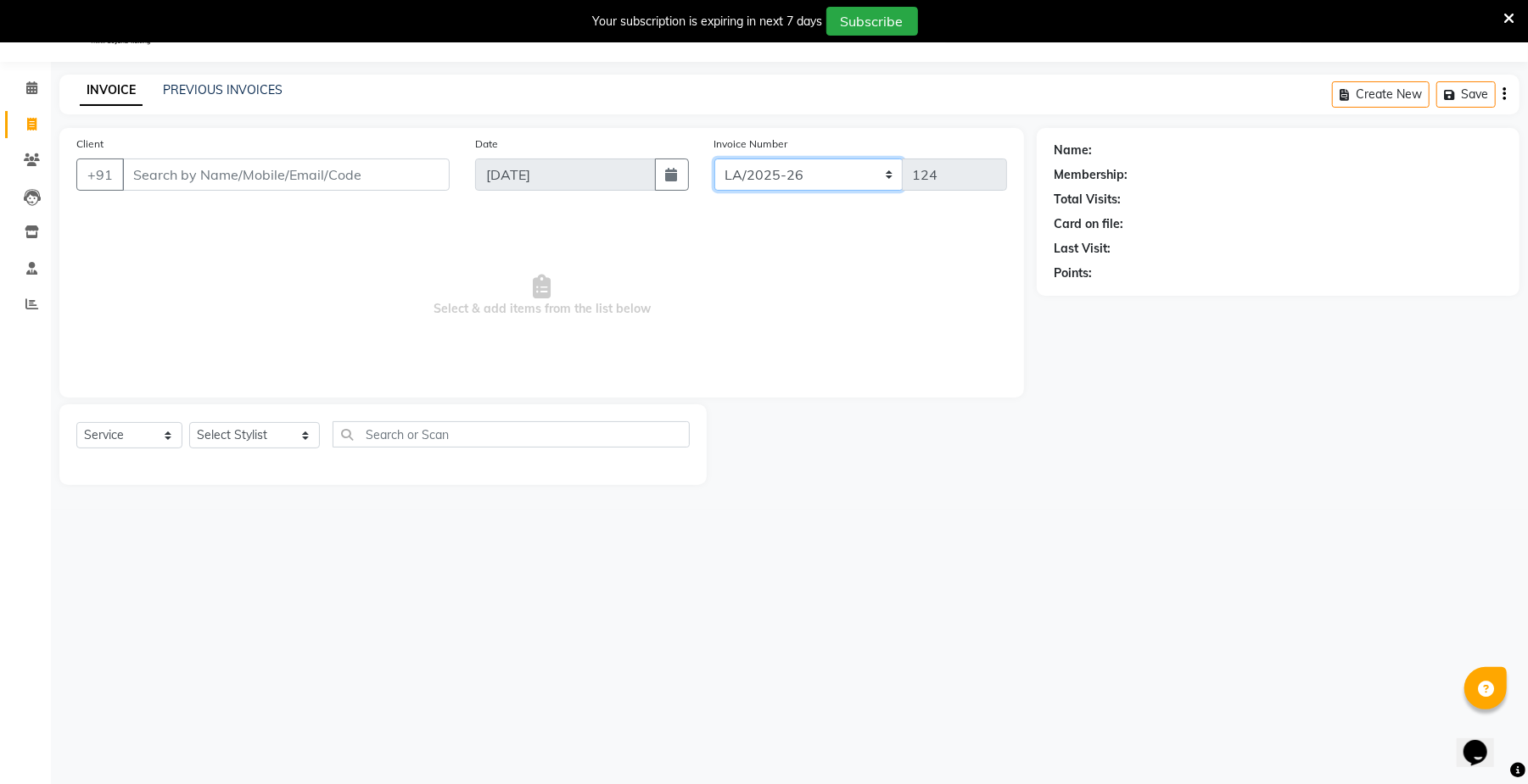
click at [735, 171] on select "[PERSON_NAME]/25-26 LA/2025-26 SH/25 CH/25 SA/25" at bounding box center [809, 175] width 190 height 32
select select "7185"
click at [715, 159] on select "[PERSON_NAME]/25-26 LA/2025-26 SH/25 CH/25 SA/25" at bounding box center [809, 175] width 190 height 32
type input "782"
click at [133, 171] on input "Client" at bounding box center [286, 175] width 327 height 32
